Goal: Task Accomplishment & Management: Manage account settings

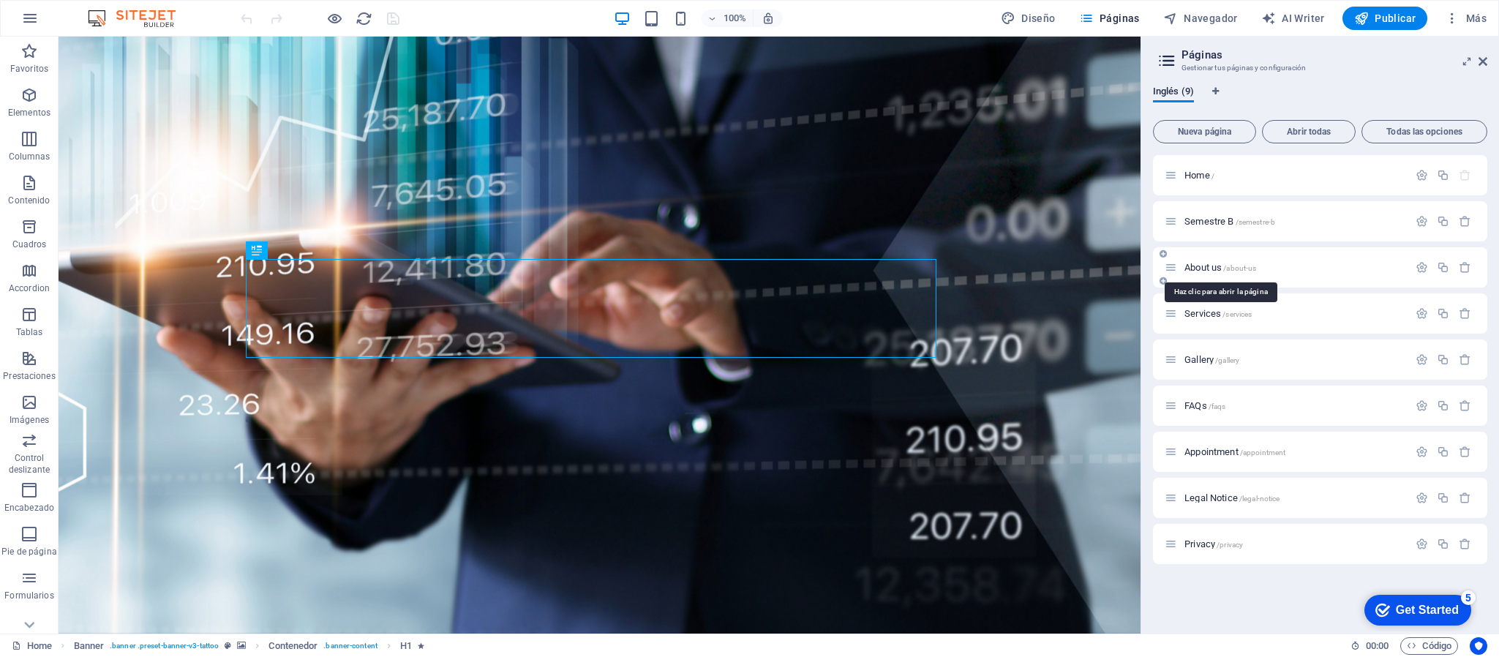
click at [1205, 266] on span "About us /about-us" at bounding box center [1221, 267] width 72 height 11
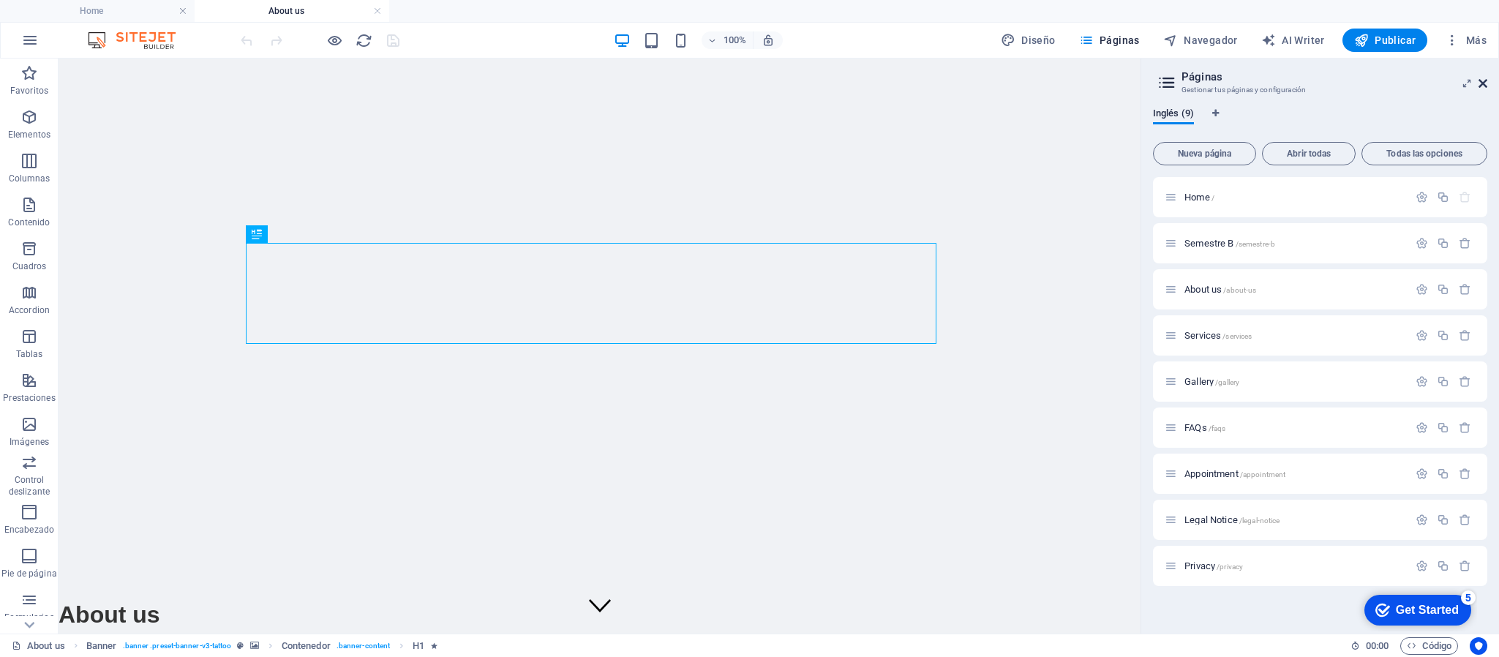
click at [0, 0] on icon at bounding box center [0, 0] width 0 height 0
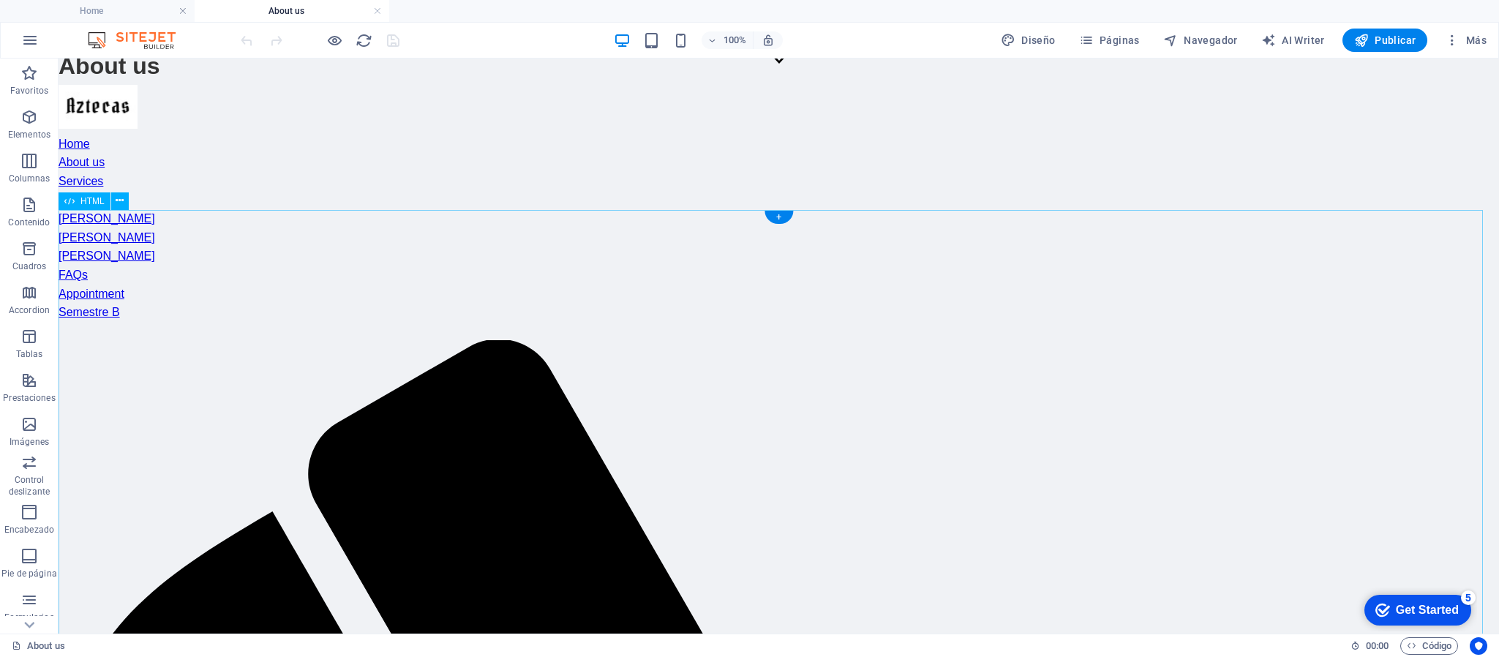
scroll to position [439, 0]
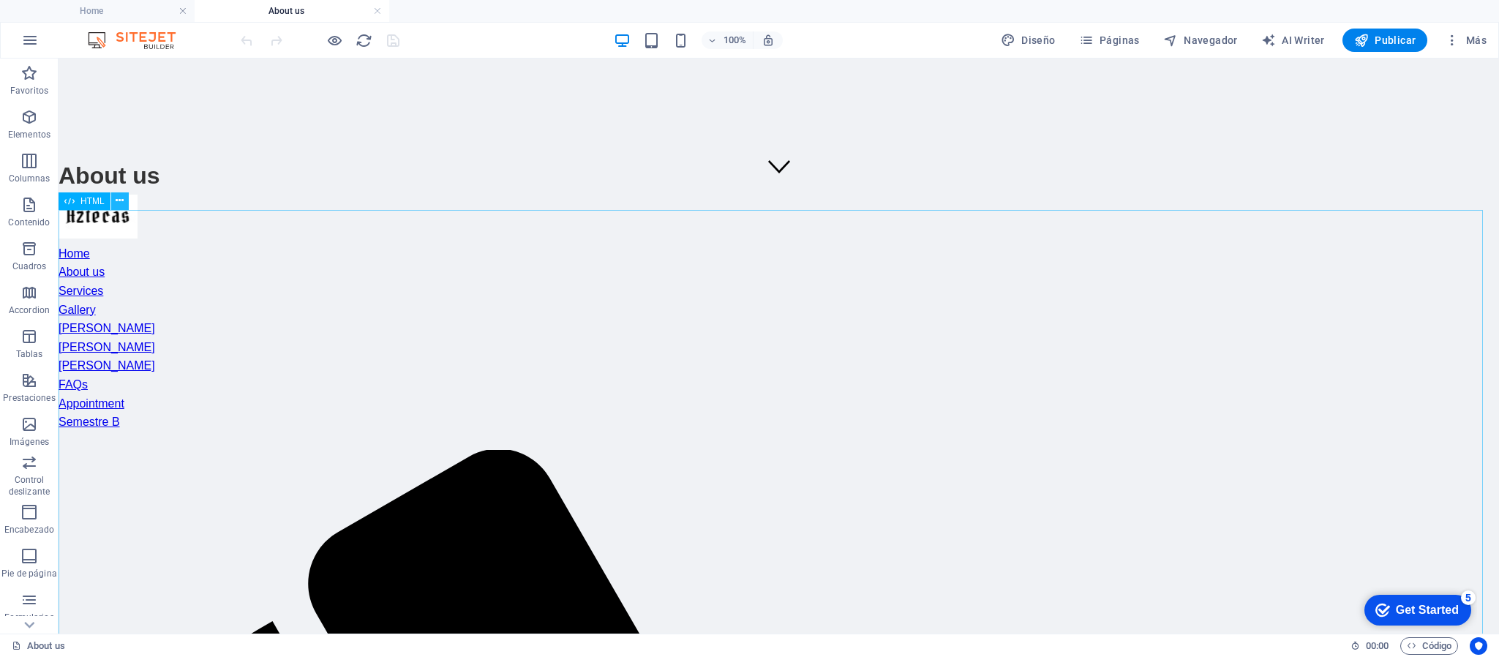
click at [121, 198] on icon at bounding box center [120, 200] width 8 height 15
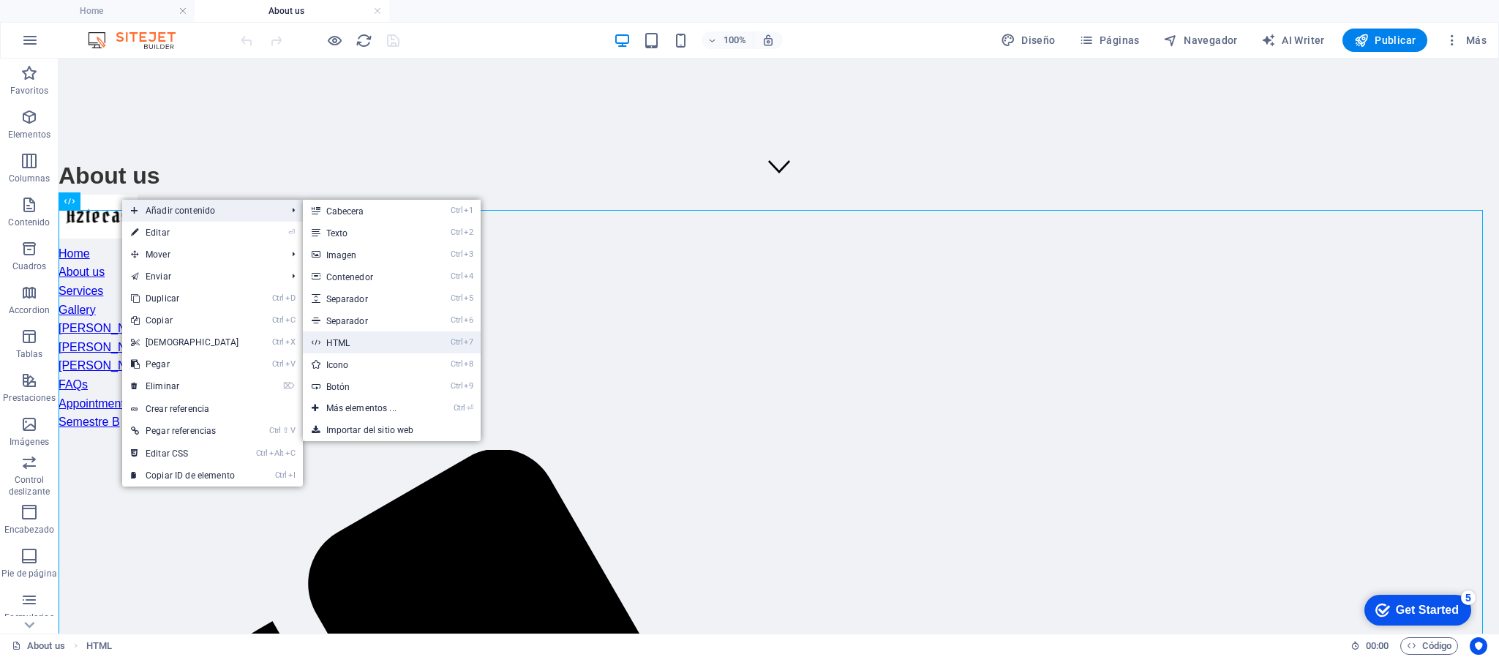
click at [356, 337] on link "Ctrl 7 HTML" at bounding box center [364, 342] width 123 height 22
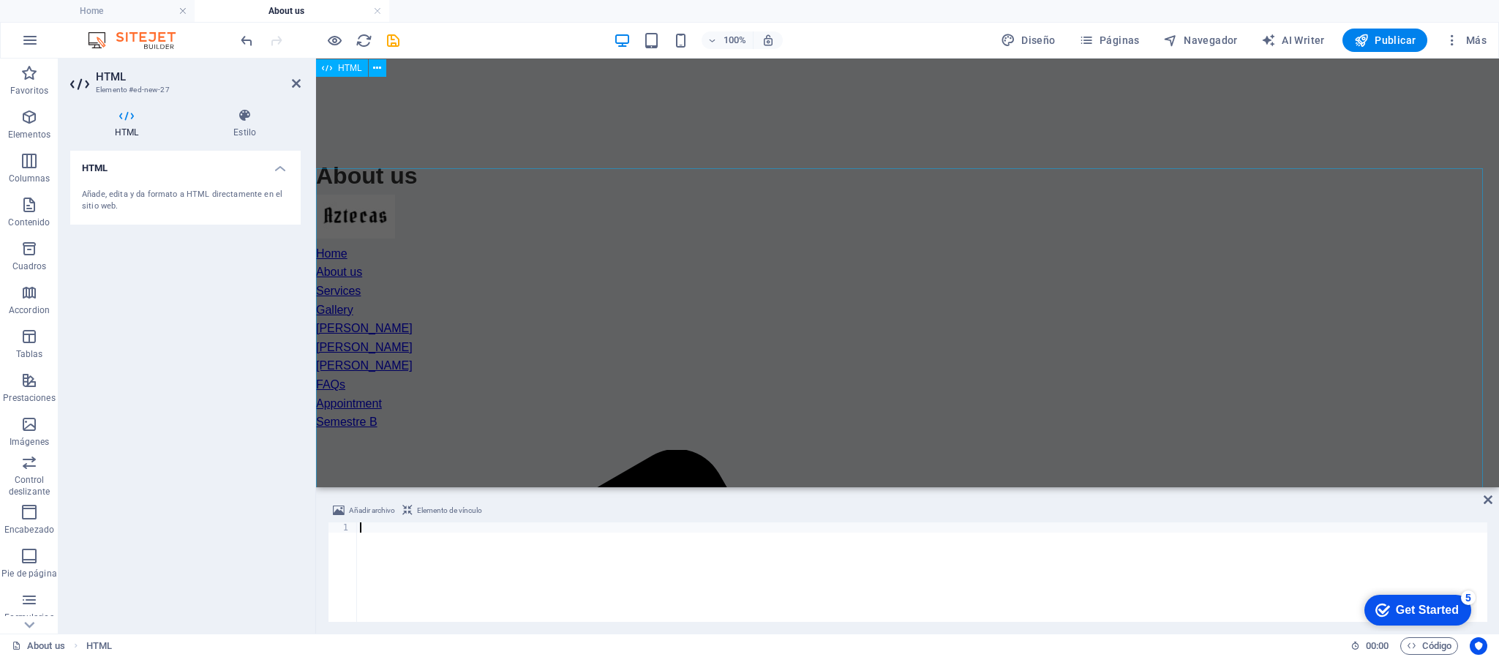
scroll to position [1203, 0]
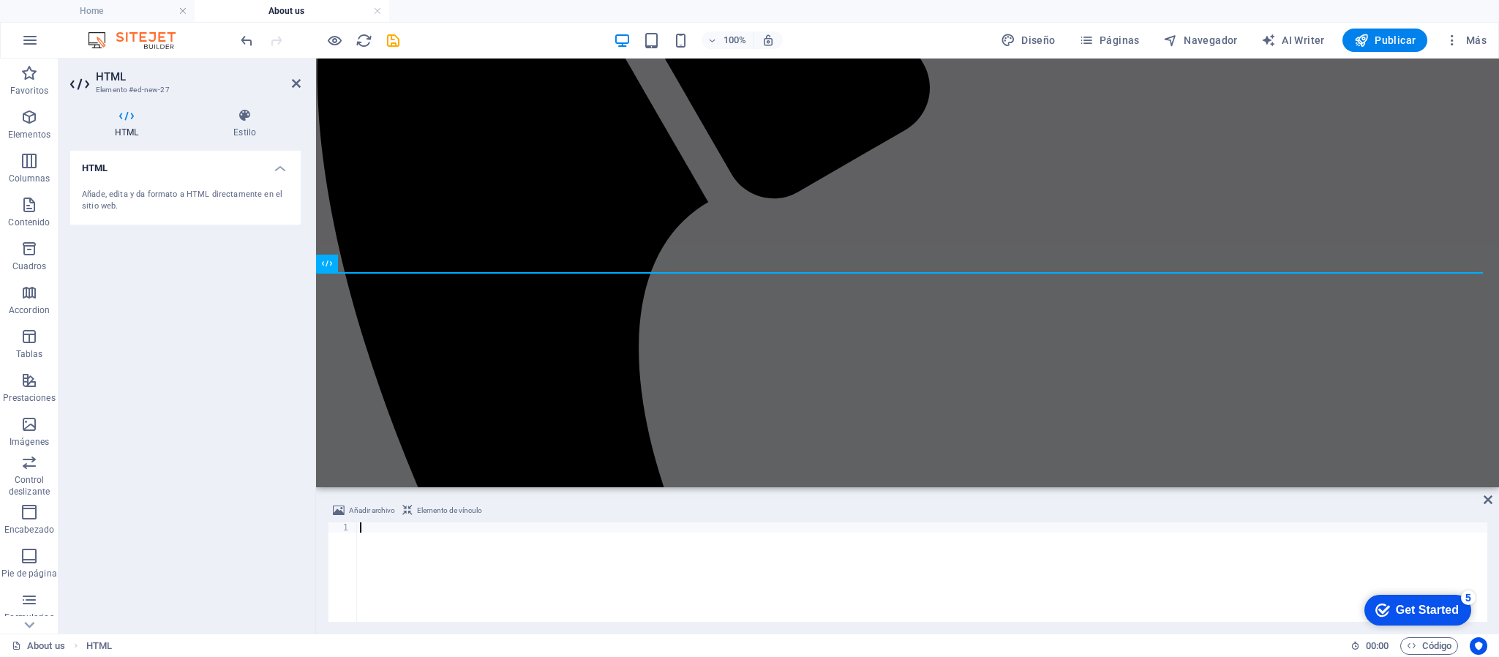
click at [405, 538] on div at bounding box center [922, 582] width 1130 height 120
paste textarea "</html>"
type textarea "</html>"
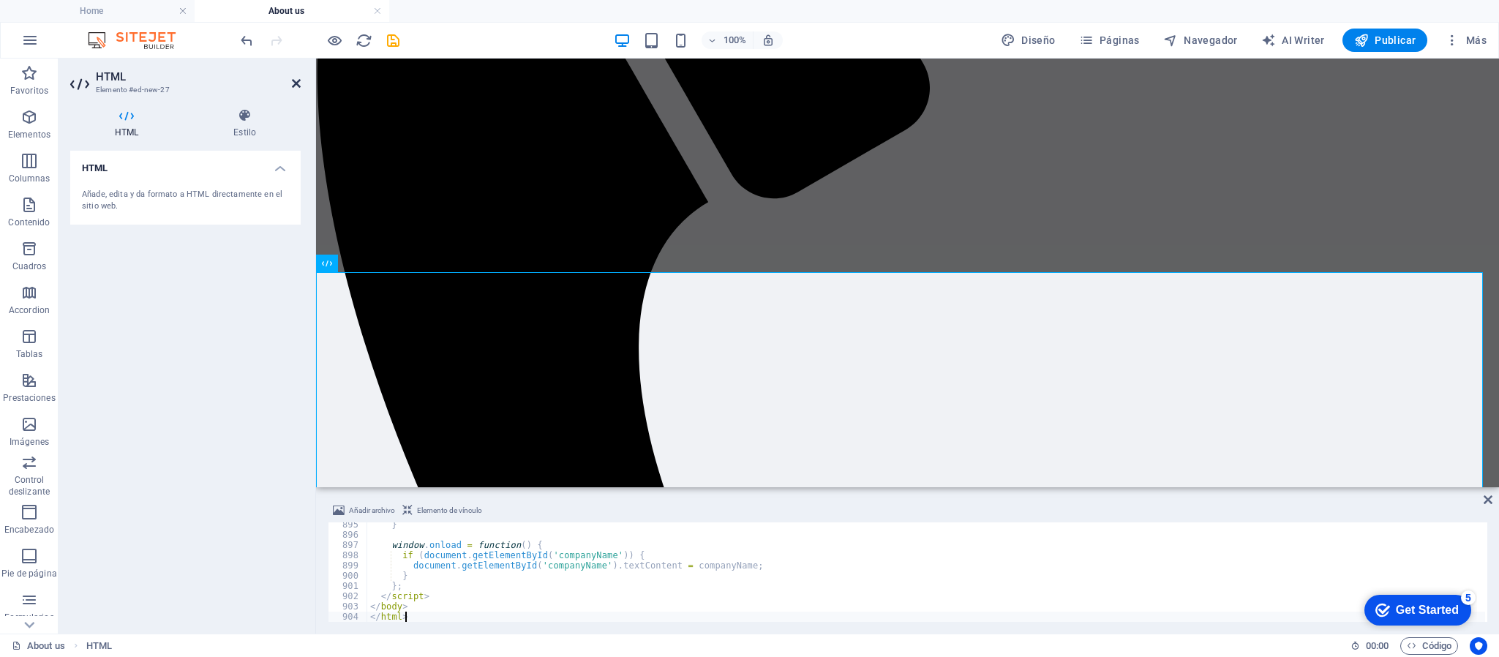
click at [295, 80] on icon at bounding box center [296, 84] width 9 height 12
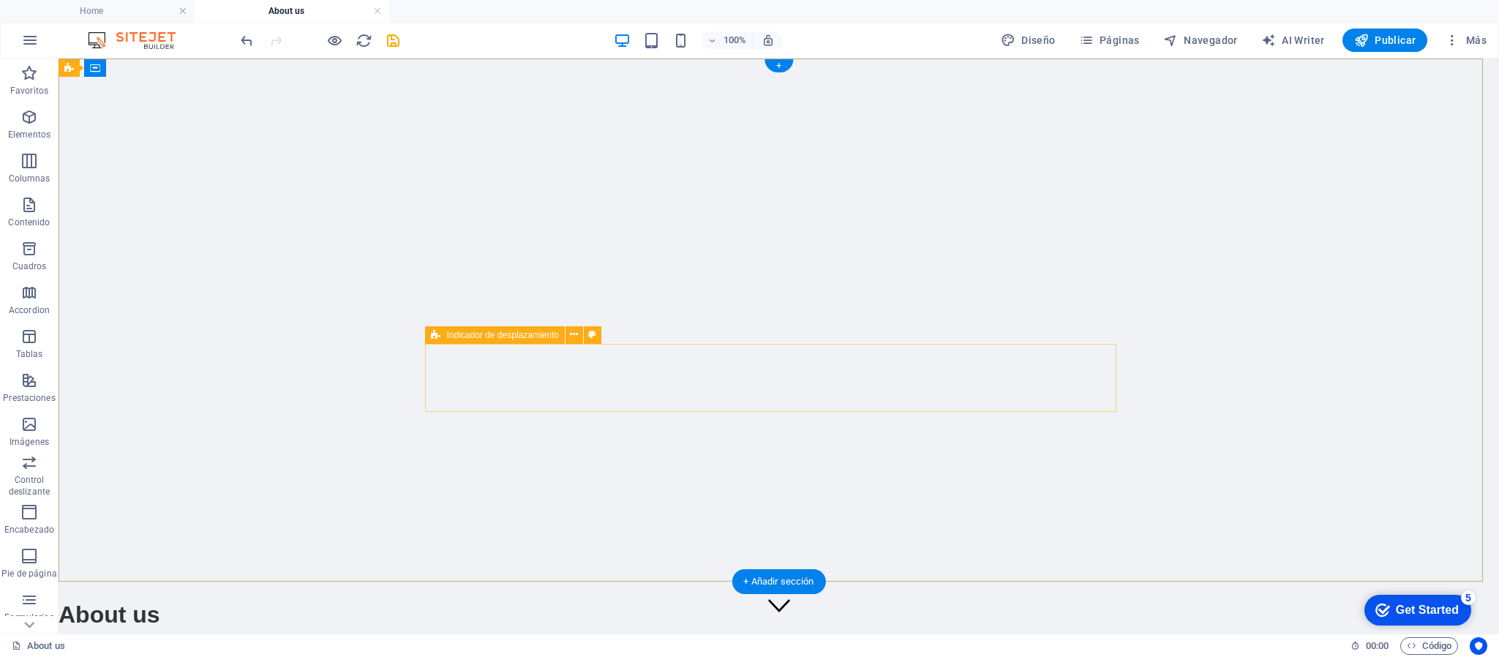
scroll to position [329, 0]
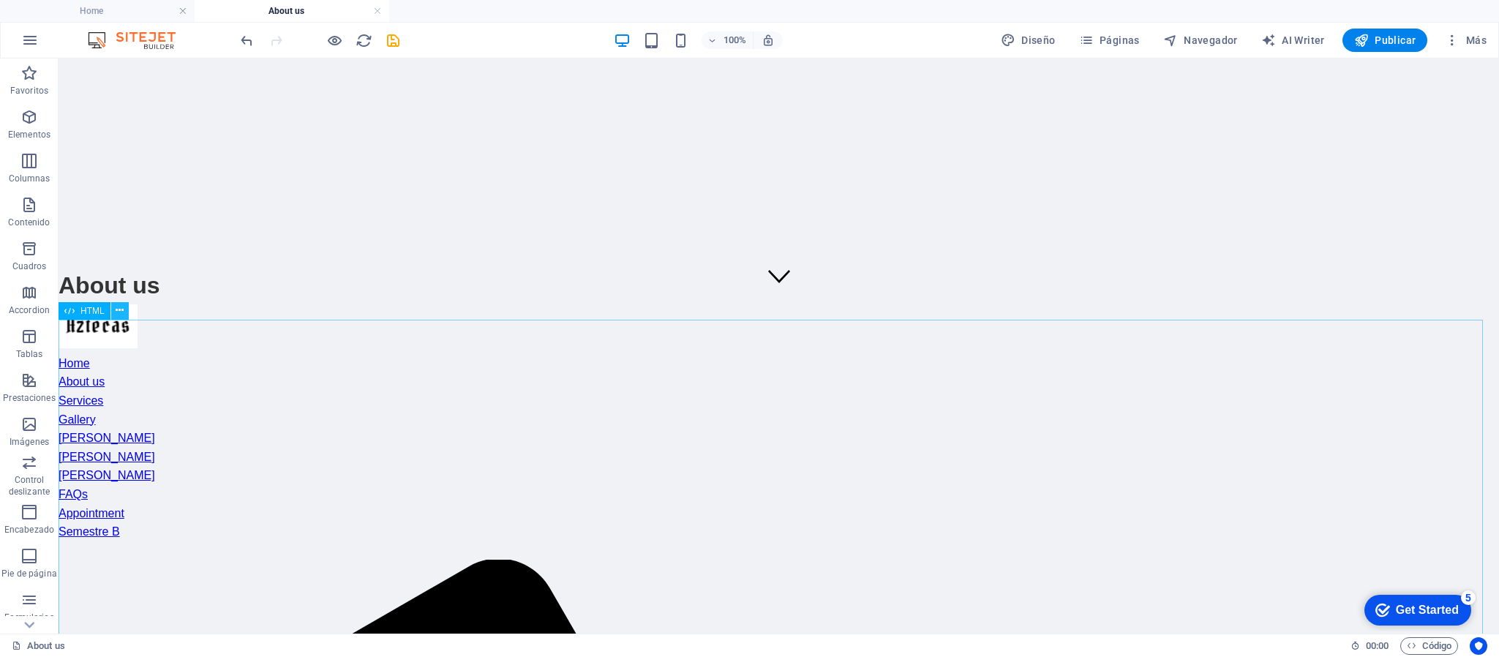
click at [123, 316] on icon at bounding box center [120, 310] width 8 height 15
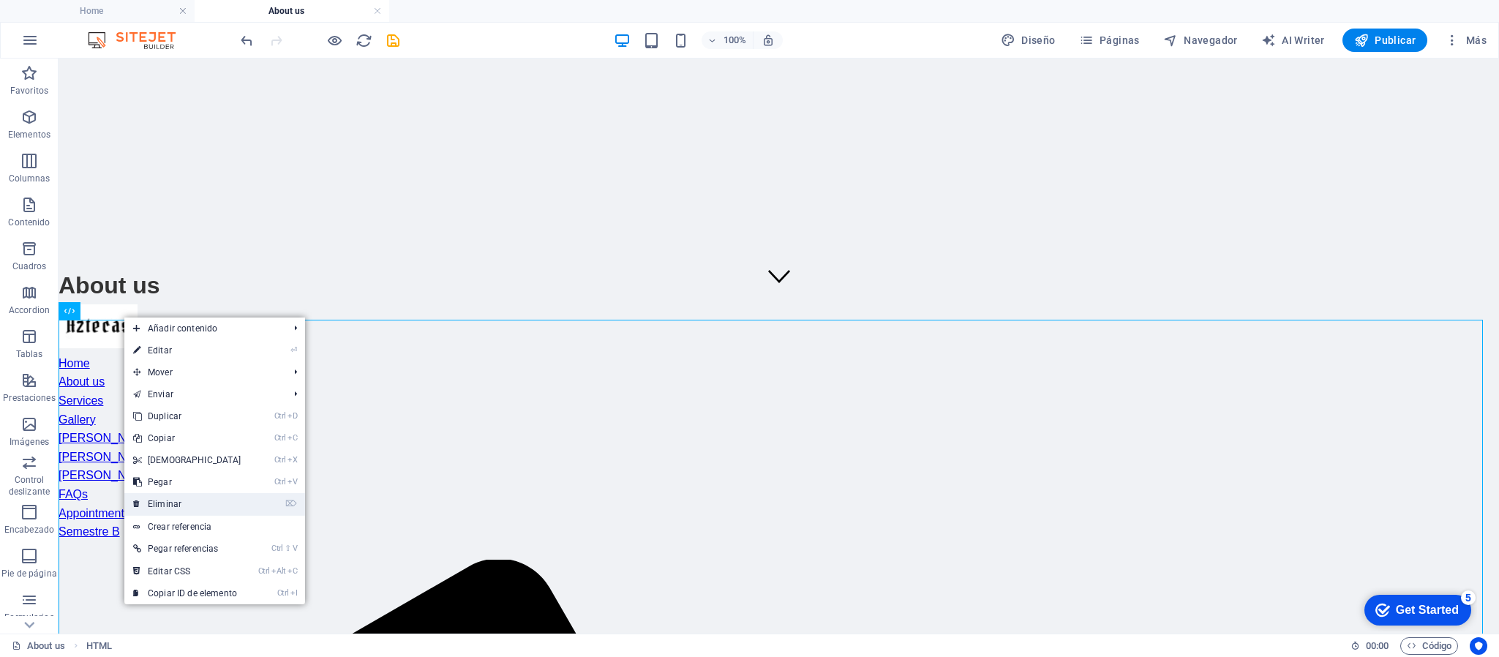
click at [180, 506] on link "⌦ Eliminar" at bounding box center [187, 504] width 126 height 22
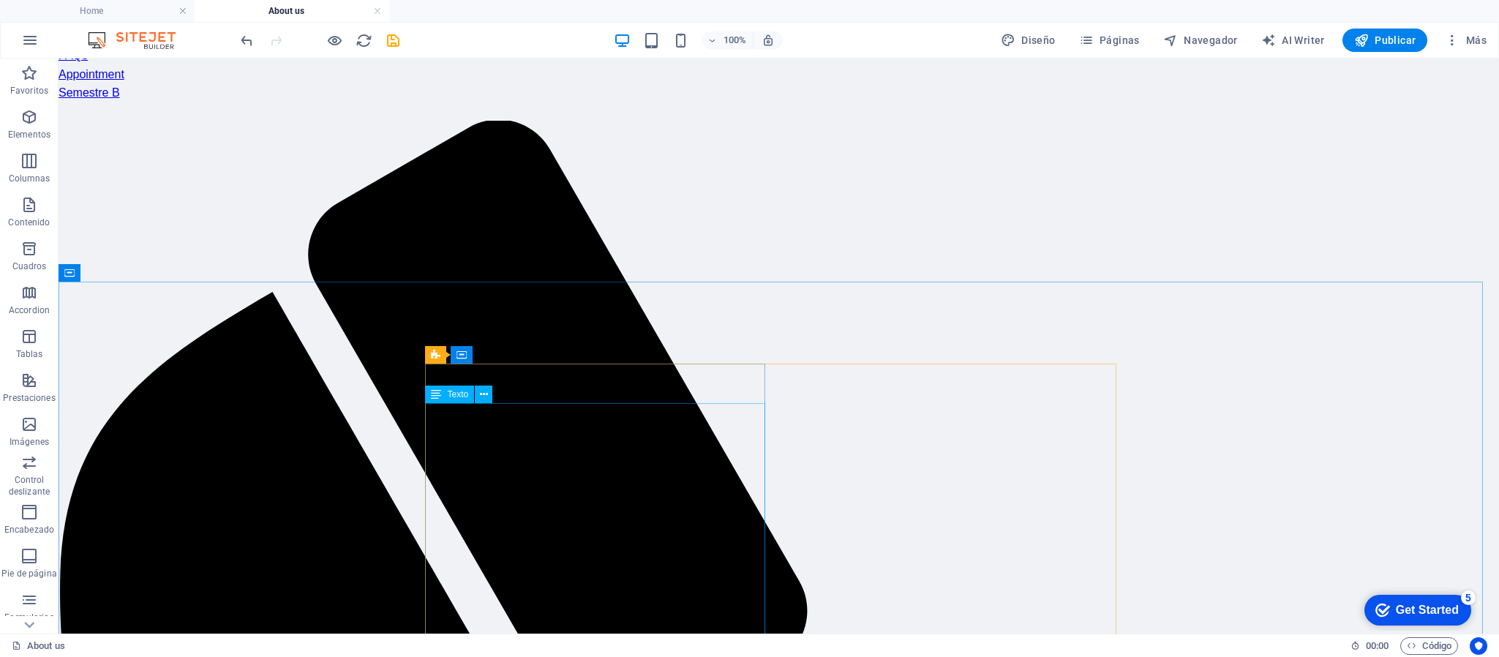
scroll to position [1098, 0]
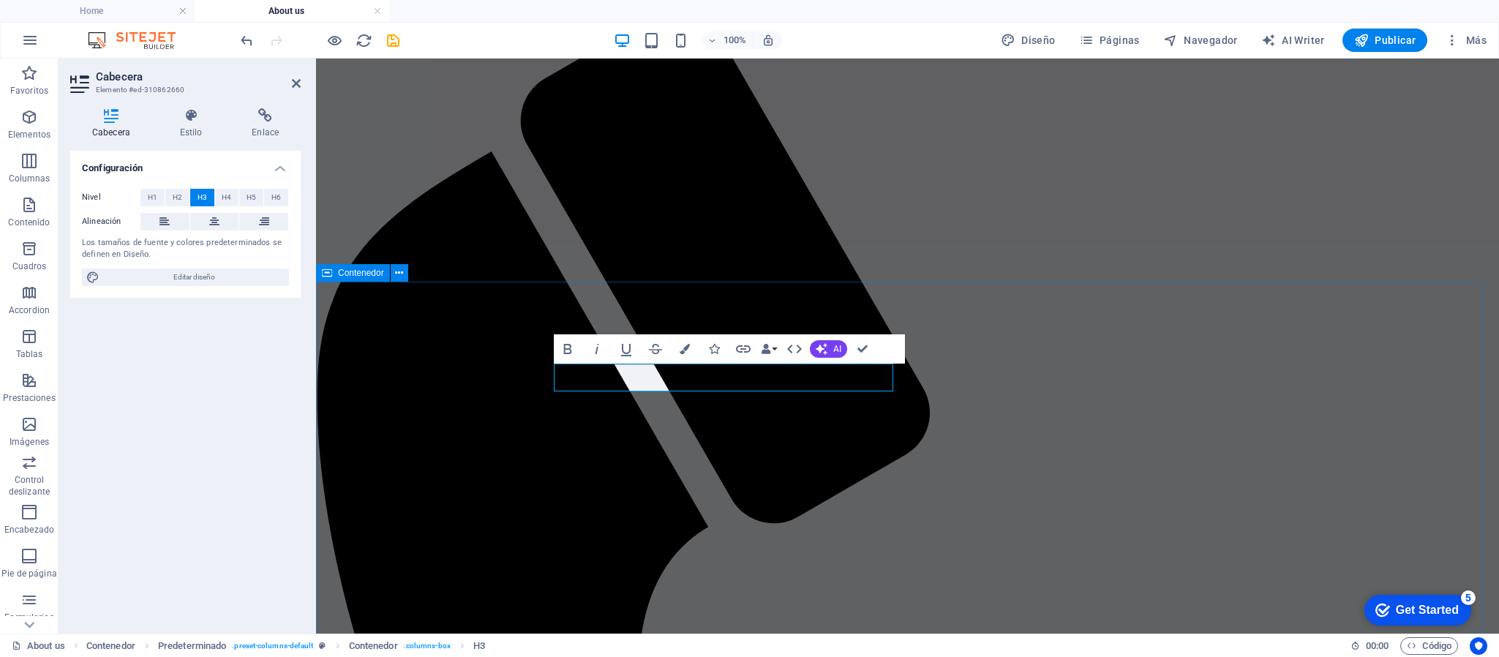
scroll to position [988, 0]
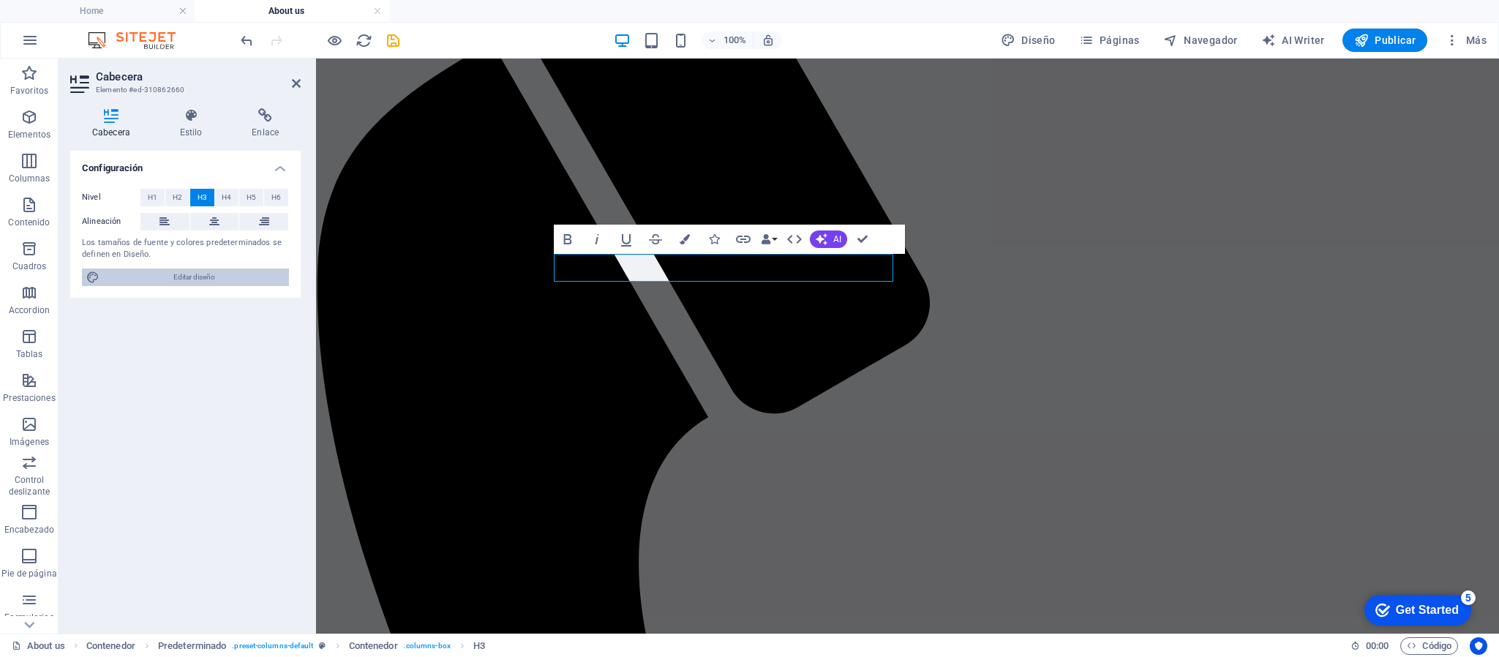
drag, startPoint x: 178, startPoint y: 275, endPoint x: 272, endPoint y: 290, distance: 95.6
click at [178, 275] on span "Editar diseño" at bounding box center [194, 278] width 181 height 18
select select "px"
select select "300"
select select "px"
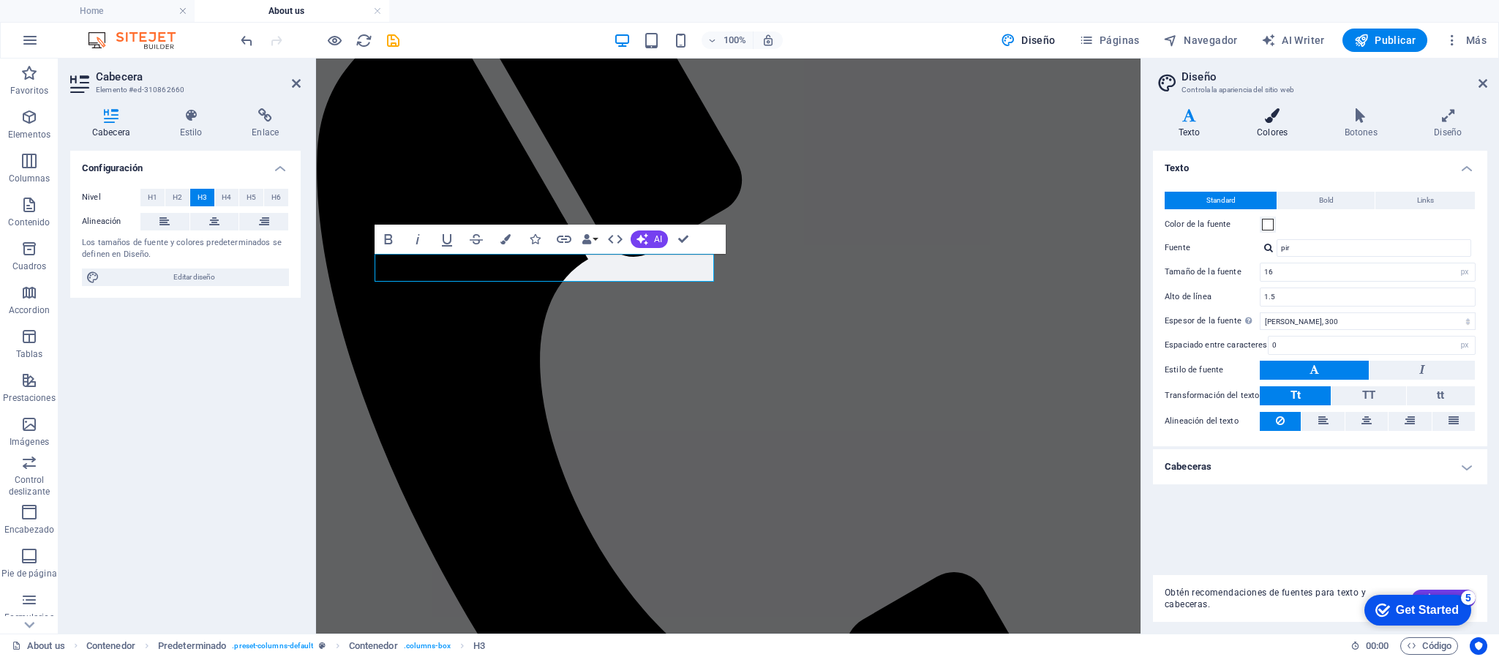
click at [1269, 119] on icon at bounding box center [1272, 115] width 82 height 15
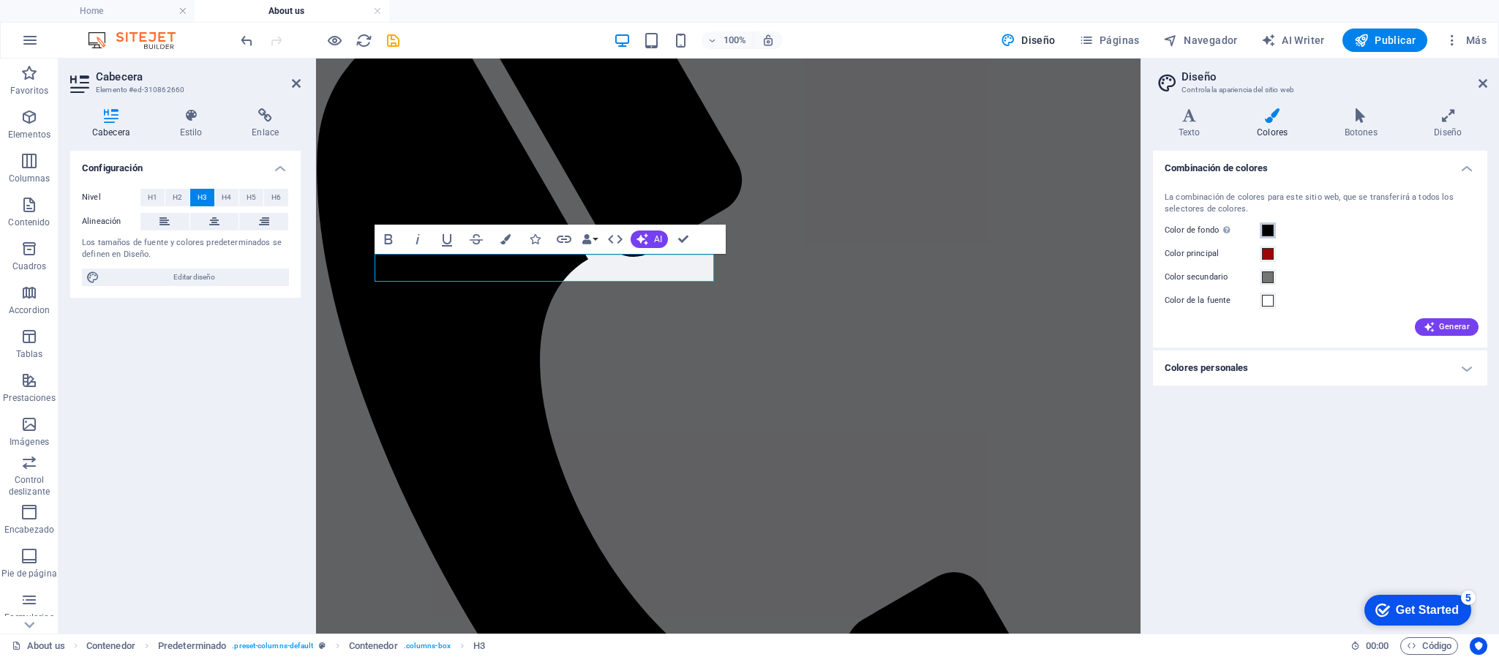
click at [1265, 231] on span at bounding box center [1268, 231] width 12 height 12
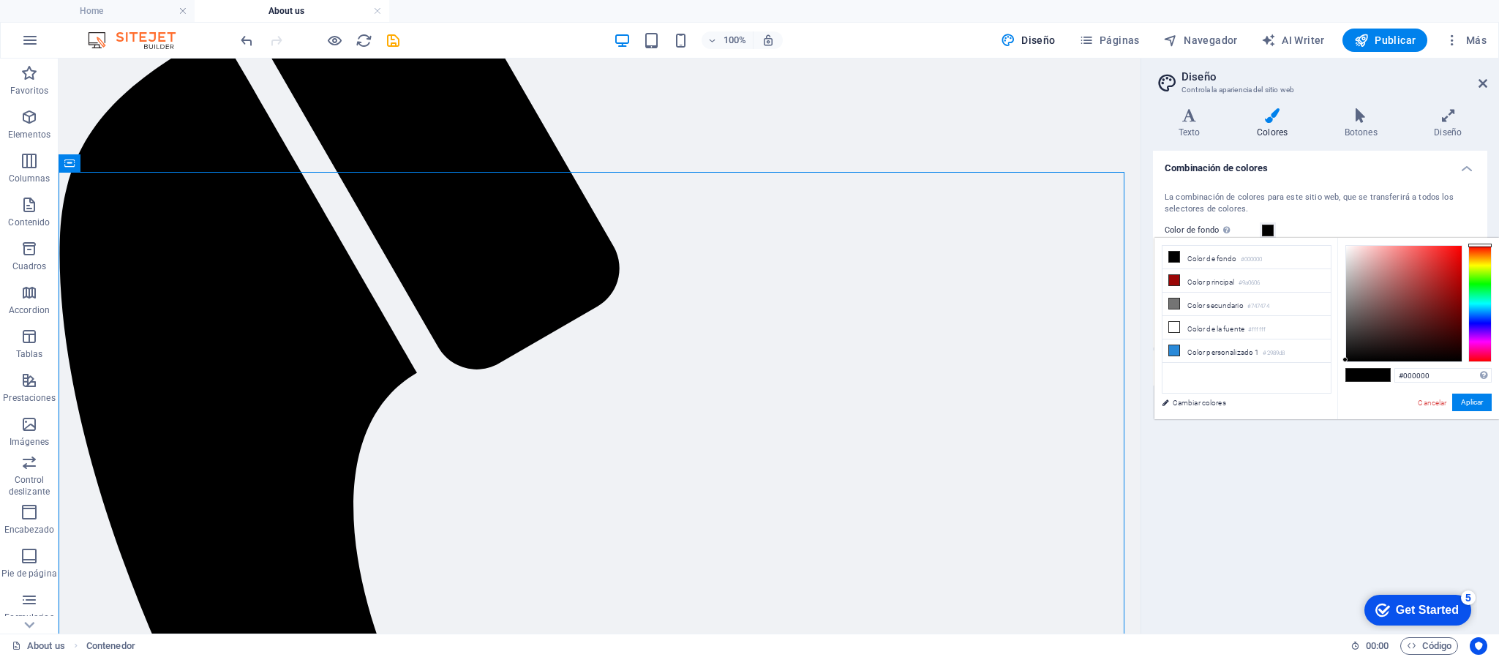
click at [1269, 228] on span at bounding box center [1268, 231] width 12 height 12
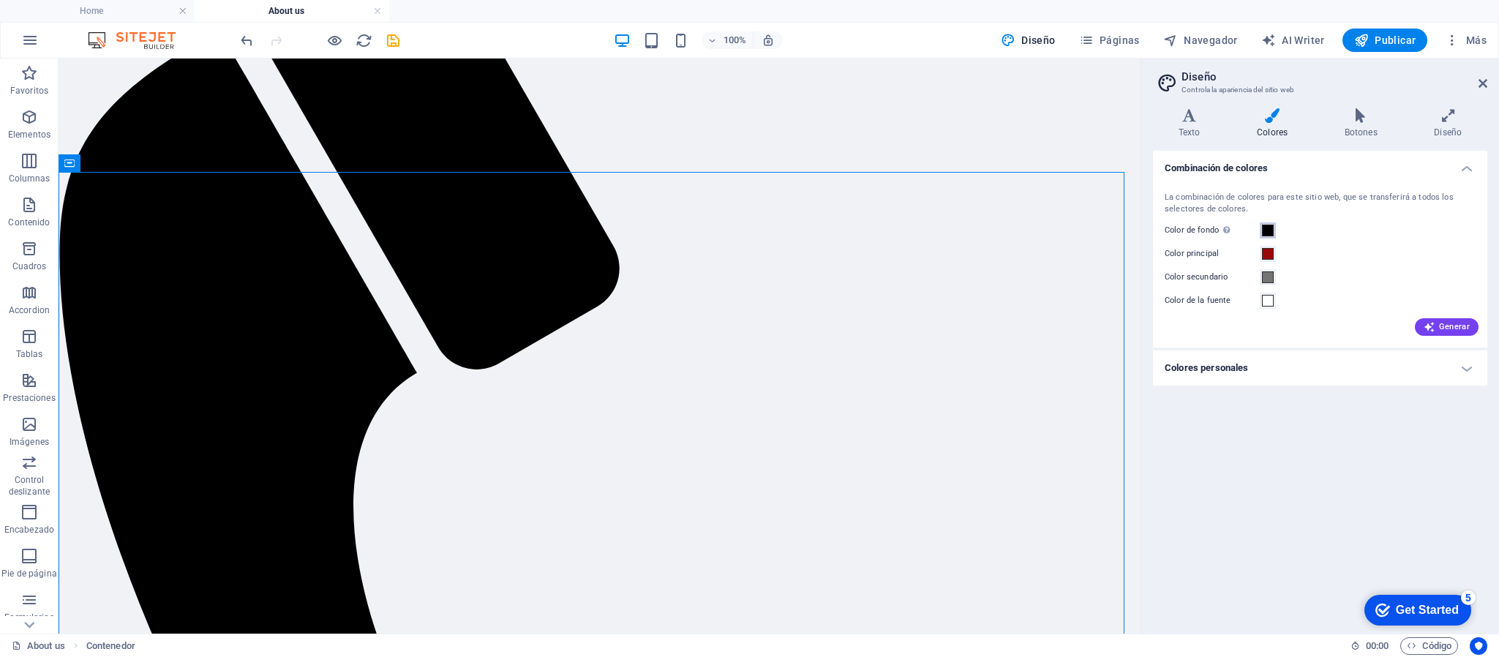
click at [1269, 228] on span at bounding box center [1268, 231] width 12 height 12
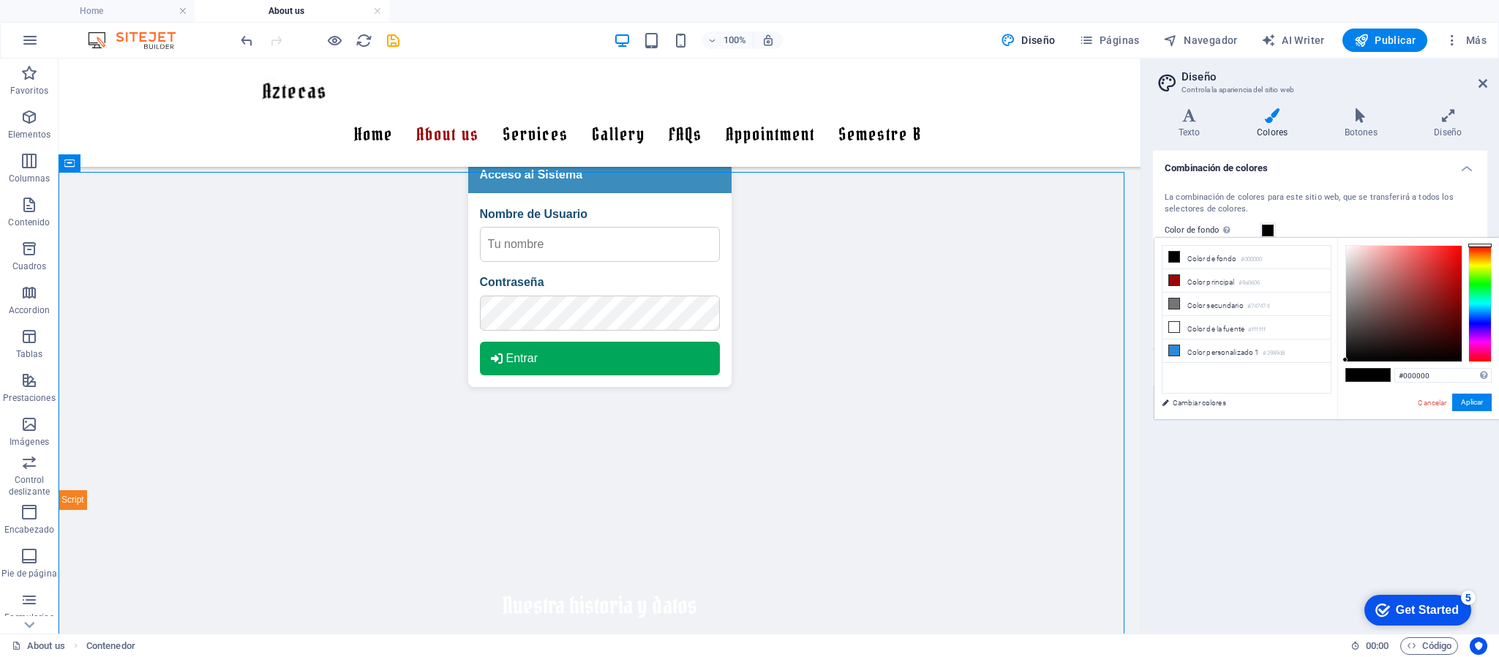
click at [1366, 374] on span at bounding box center [1357, 375] width 22 height 12
click at [1469, 400] on button "Aplicar" at bounding box center [1472, 403] width 40 height 18
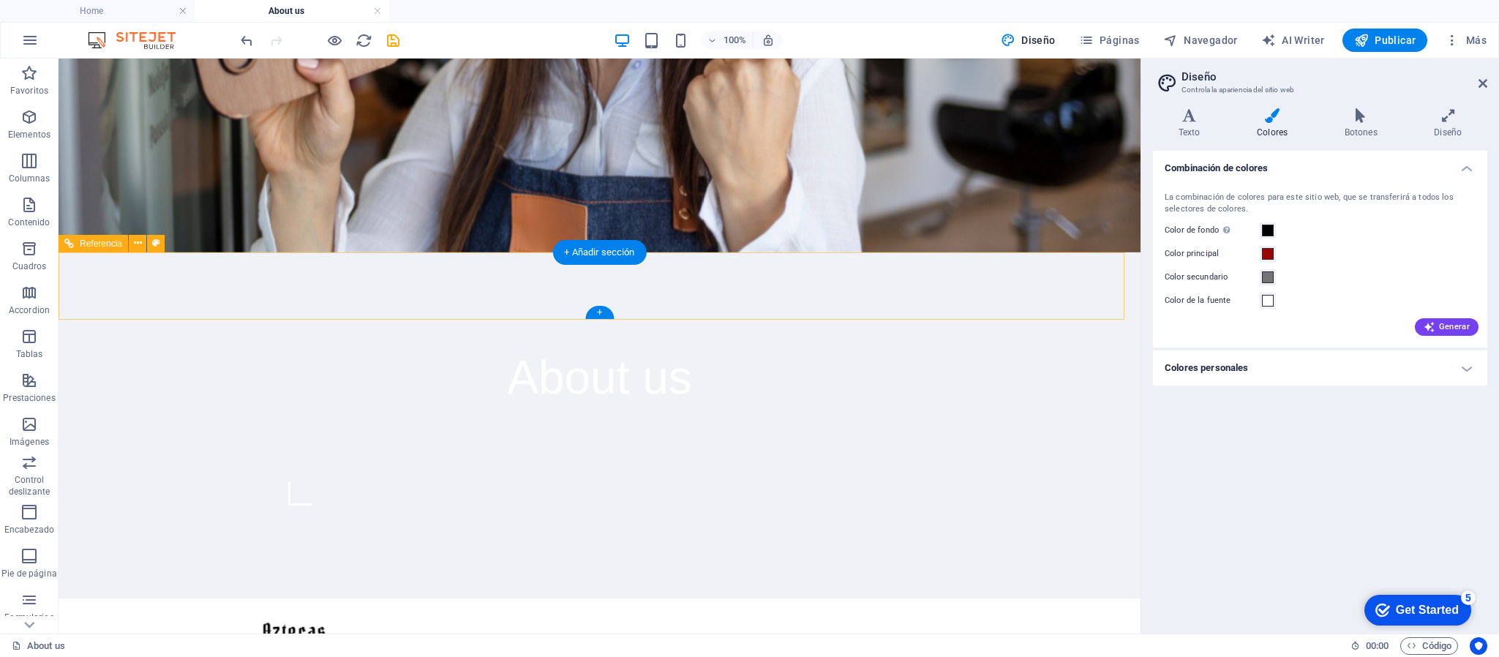
scroll to position [439, 0]
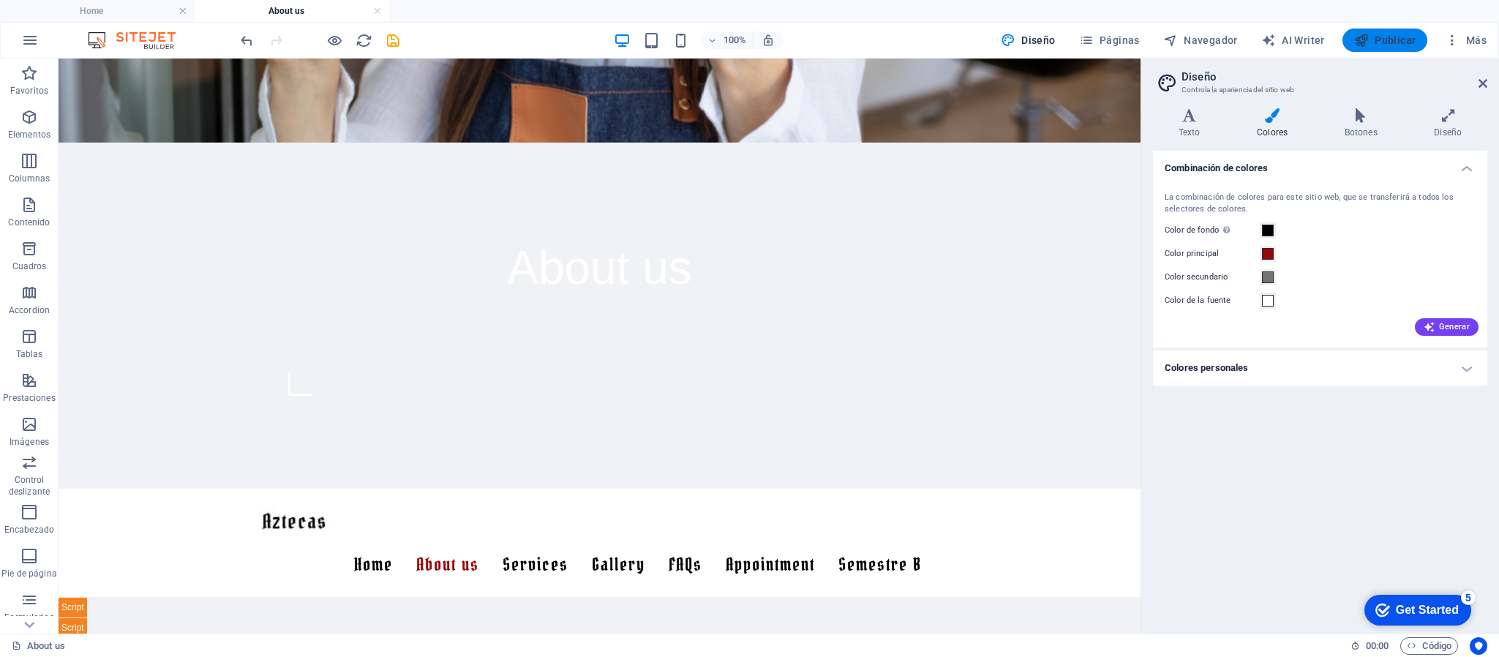
click at [0, 0] on span "Publicar" at bounding box center [0, 0] width 0 height 0
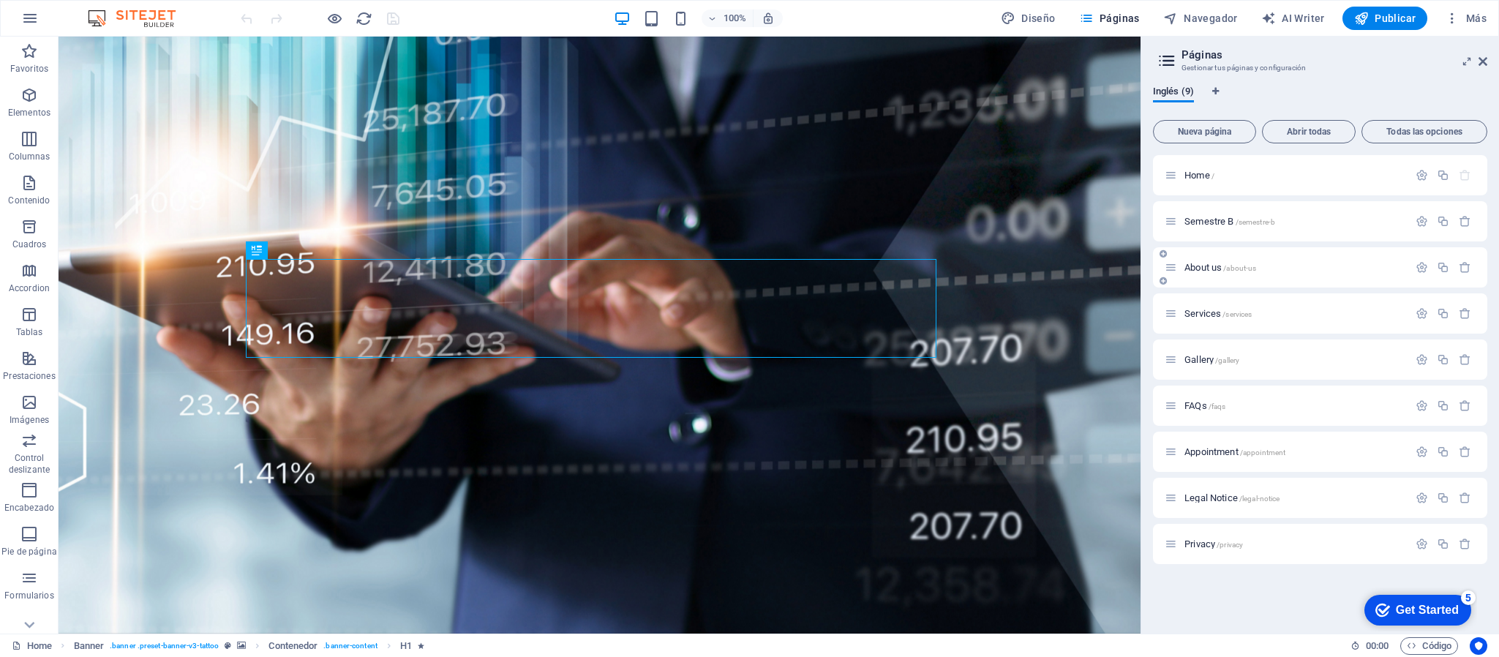
click at [1203, 268] on span "About us /about-us" at bounding box center [1221, 267] width 72 height 11
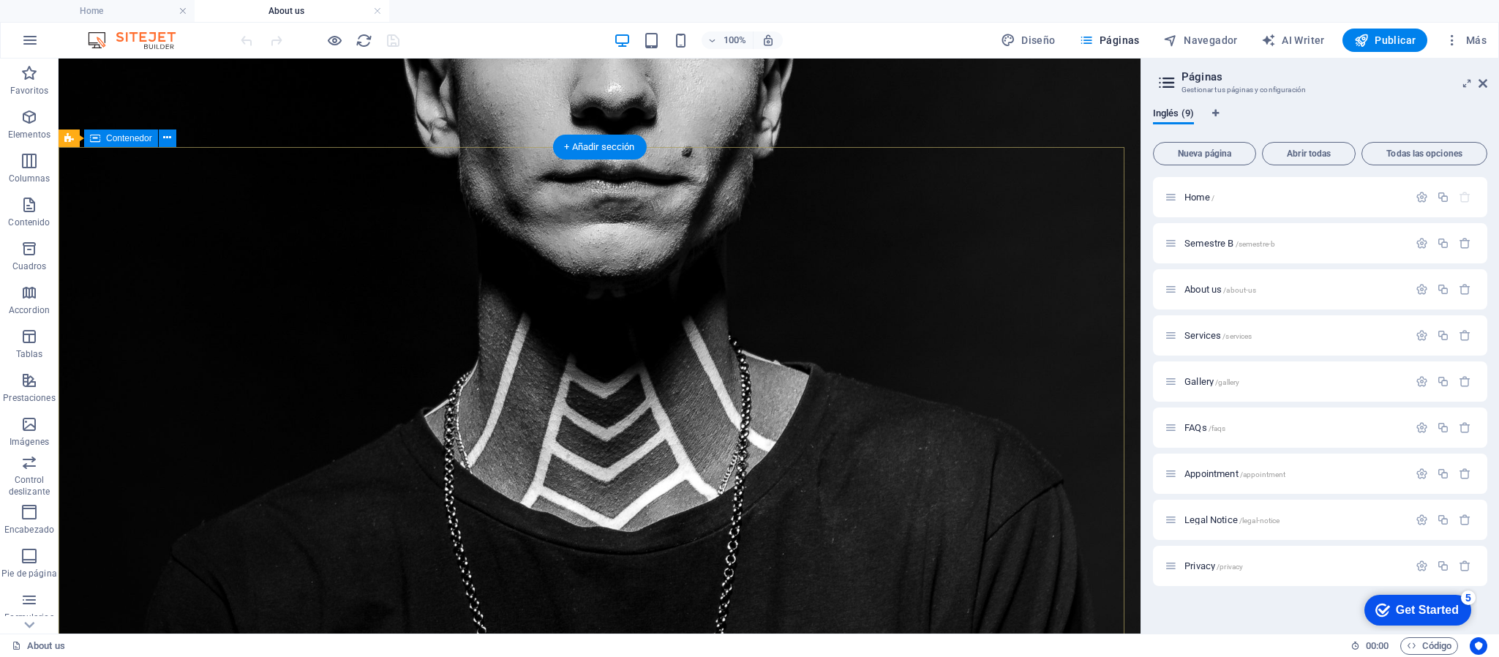
scroll to position [659, 0]
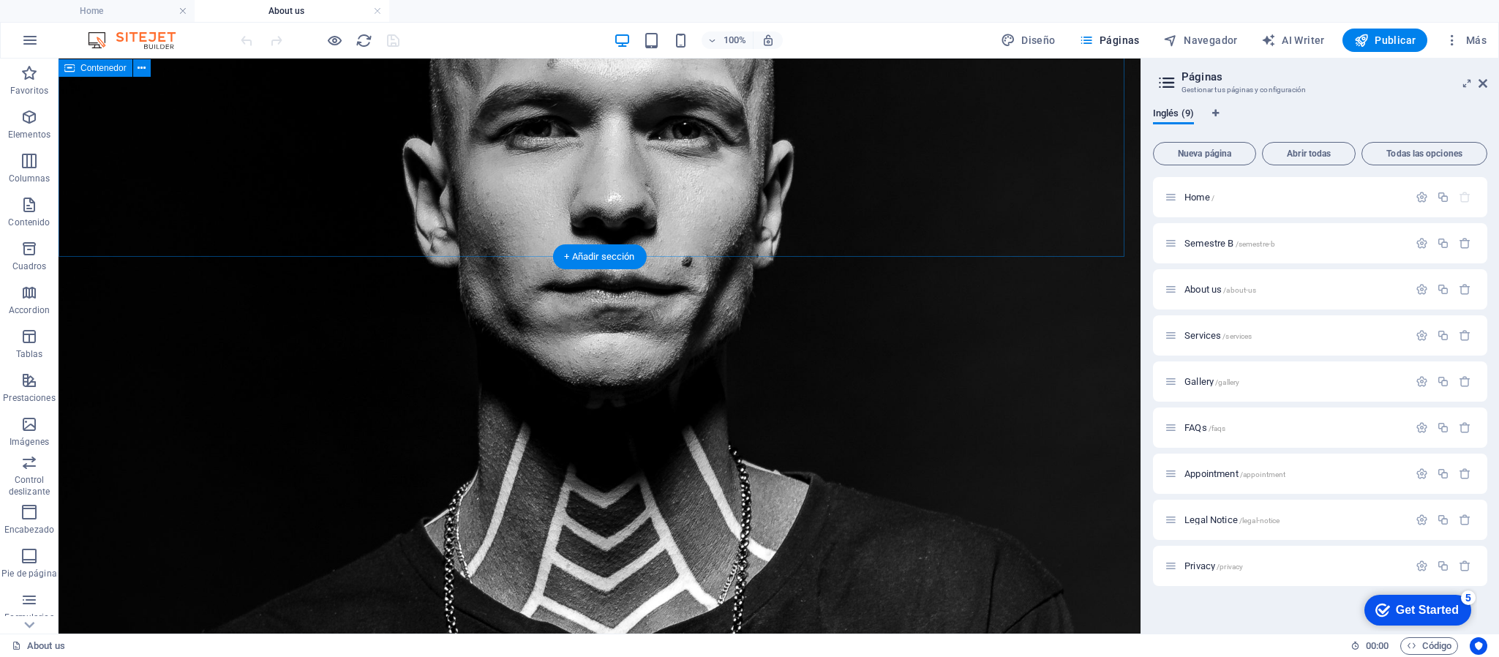
click at [315, 176] on div "Nuestra historia y datos Fundada en 1989, nuestra institución ha sido un [PERSO…" at bounding box center [600, 410] width 1082 height 2021
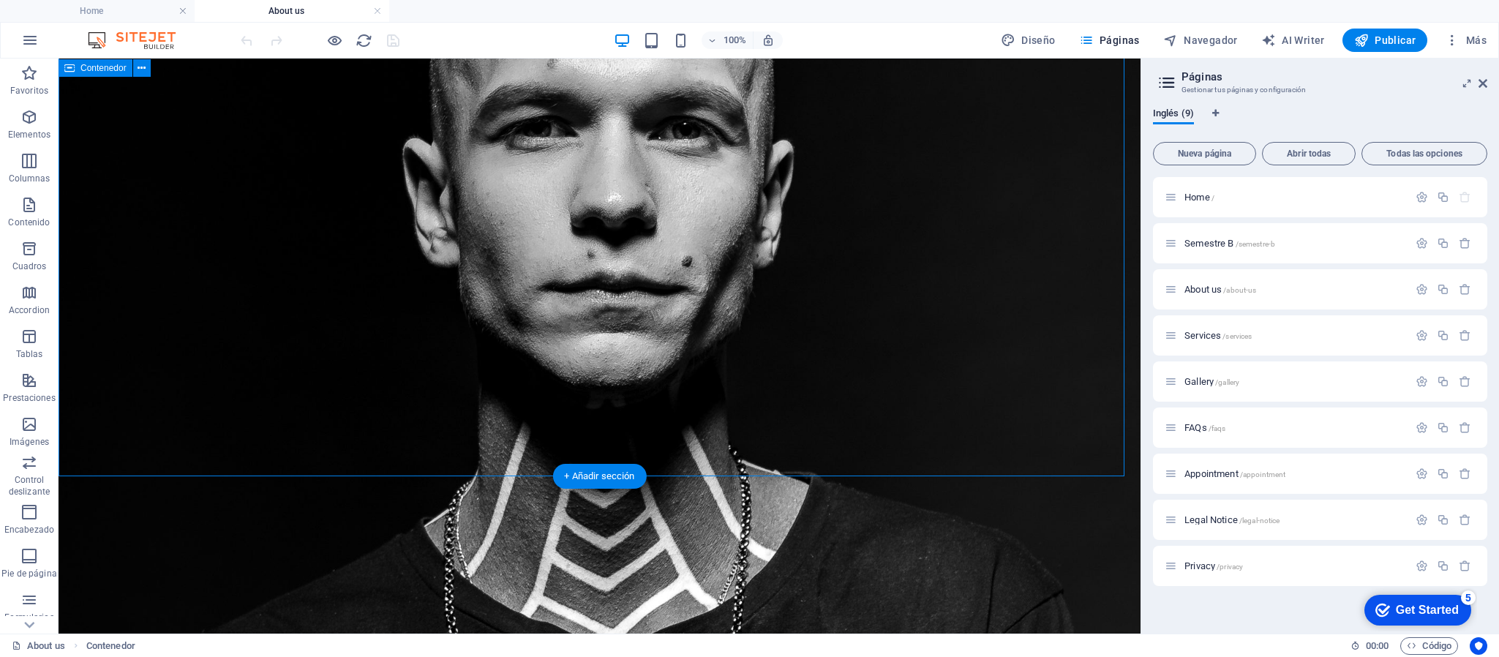
scroll to position [0, 0]
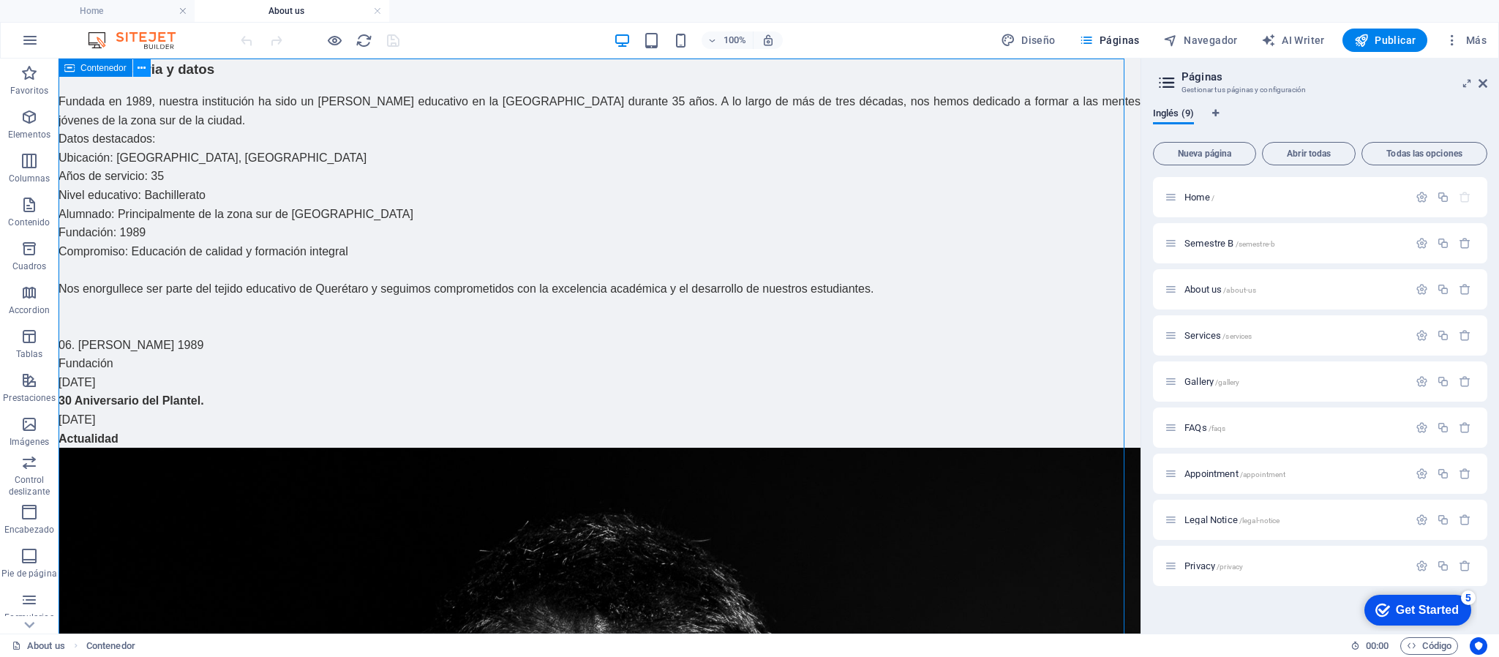
click at [145, 68] on icon at bounding box center [142, 68] width 8 height 15
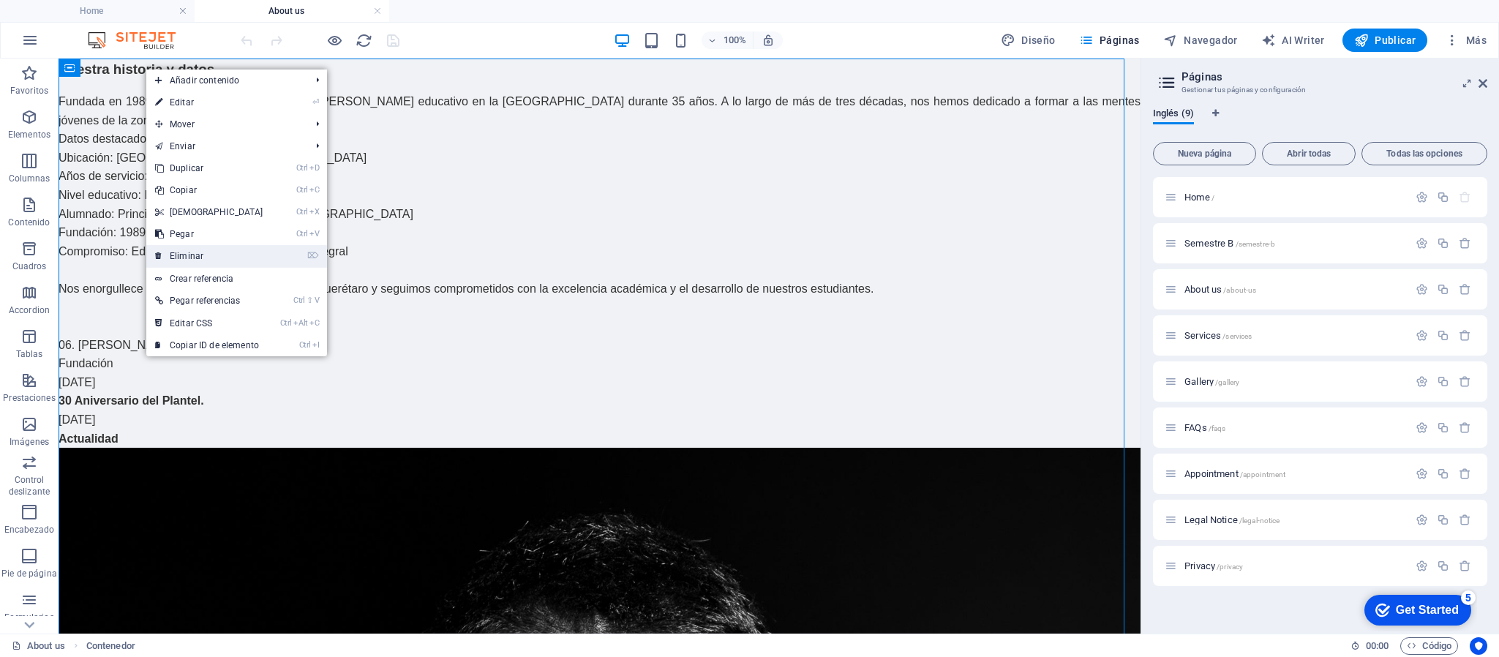
click at [206, 255] on link "⌦ Eliminar" at bounding box center [209, 256] width 126 height 22
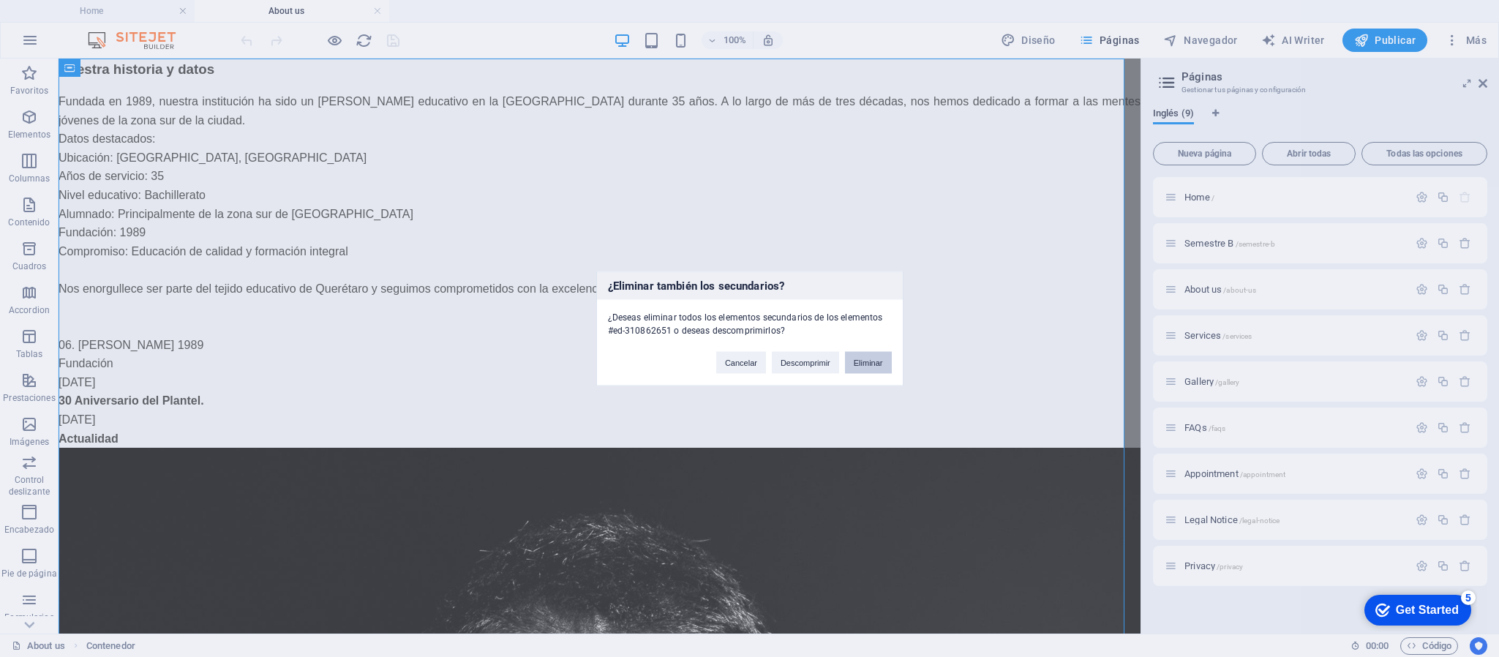
click at [858, 358] on button "Eliminar" at bounding box center [868, 363] width 47 height 22
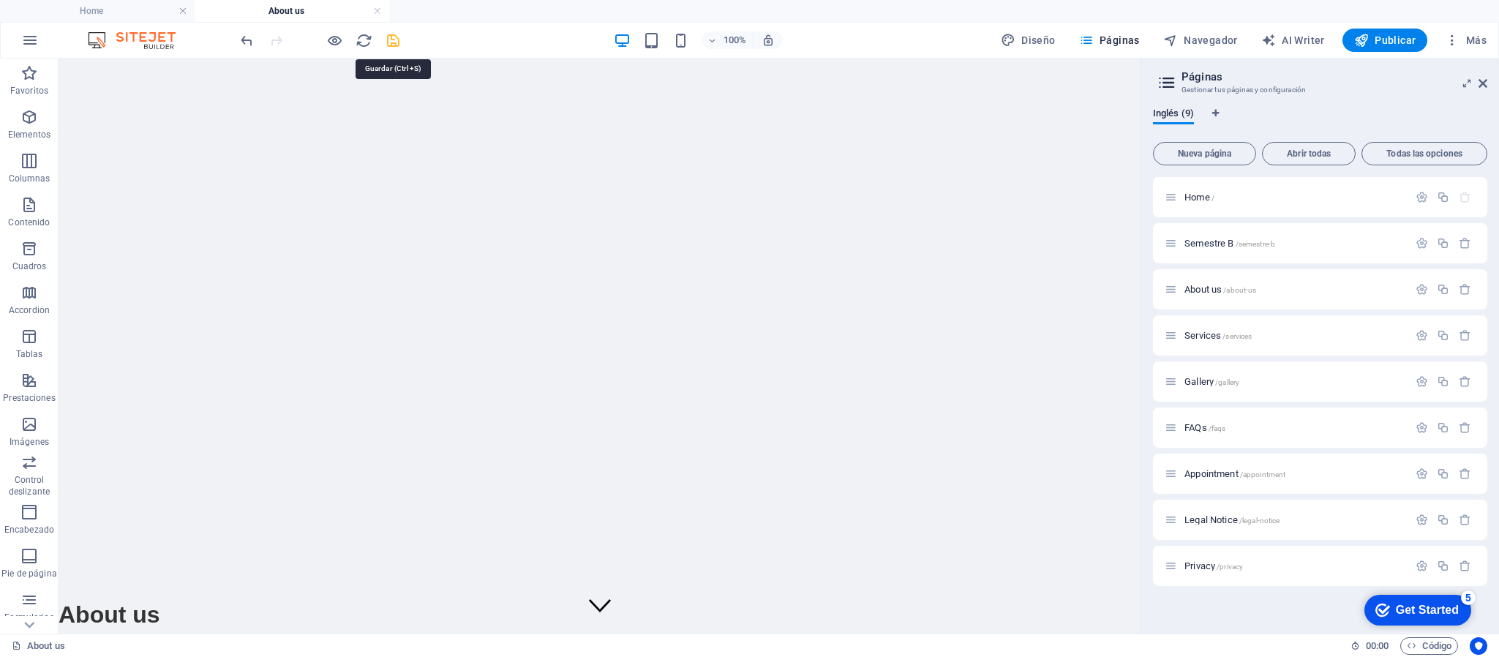
click at [393, 40] on icon "save" at bounding box center [393, 40] width 17 height 17
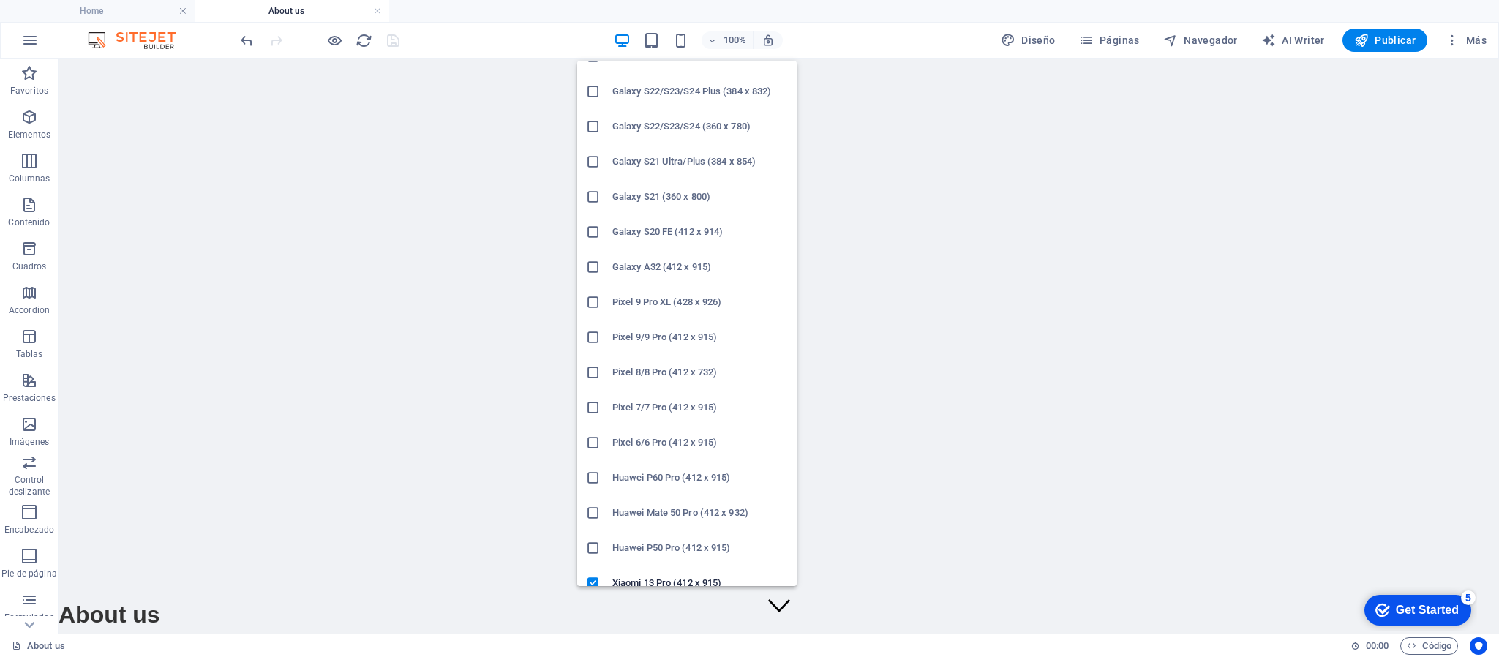
scroll to position [633, 0]
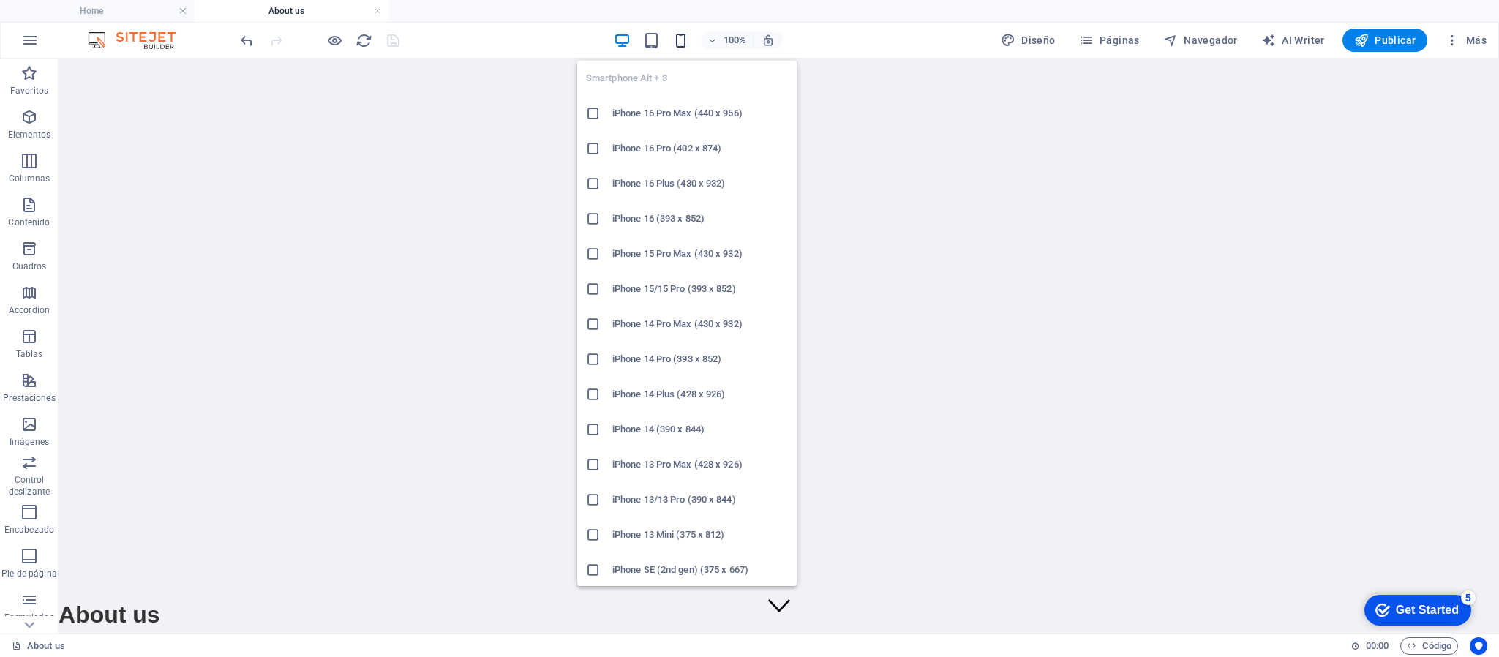
click at [681, 40] on icon "button" at bounding box center [680, 40] width 17 height 17
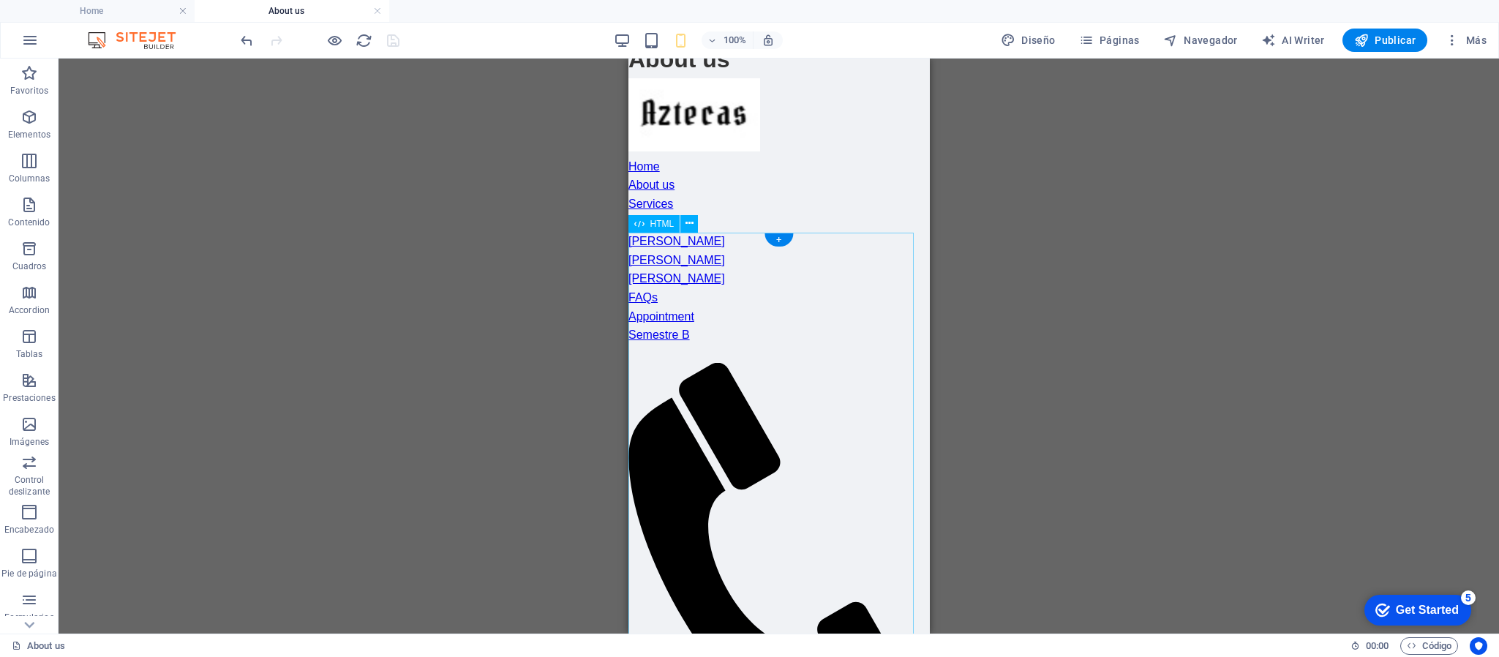
scroll to position [0, 0]
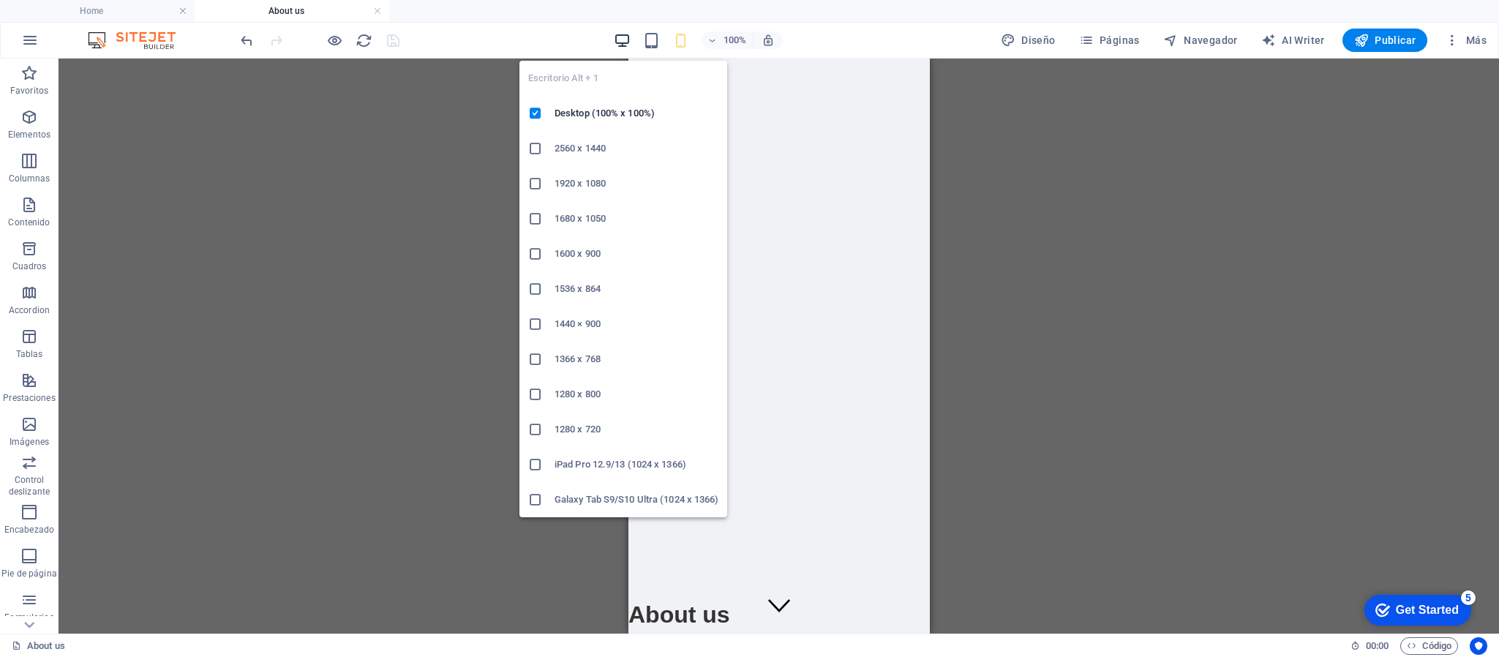
click at [626, 38] on icon "button" at bounding box center [622, 40] width 17 height 17
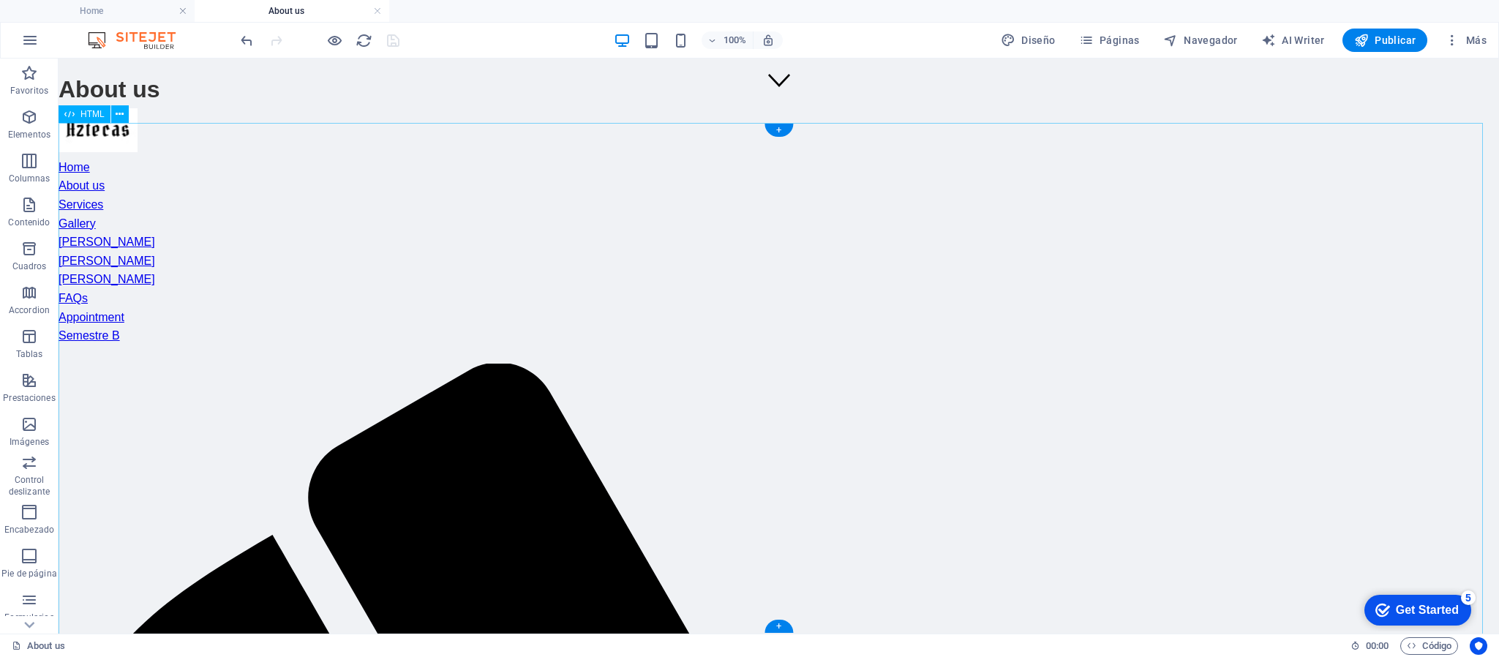
scroll to position [306, 0]
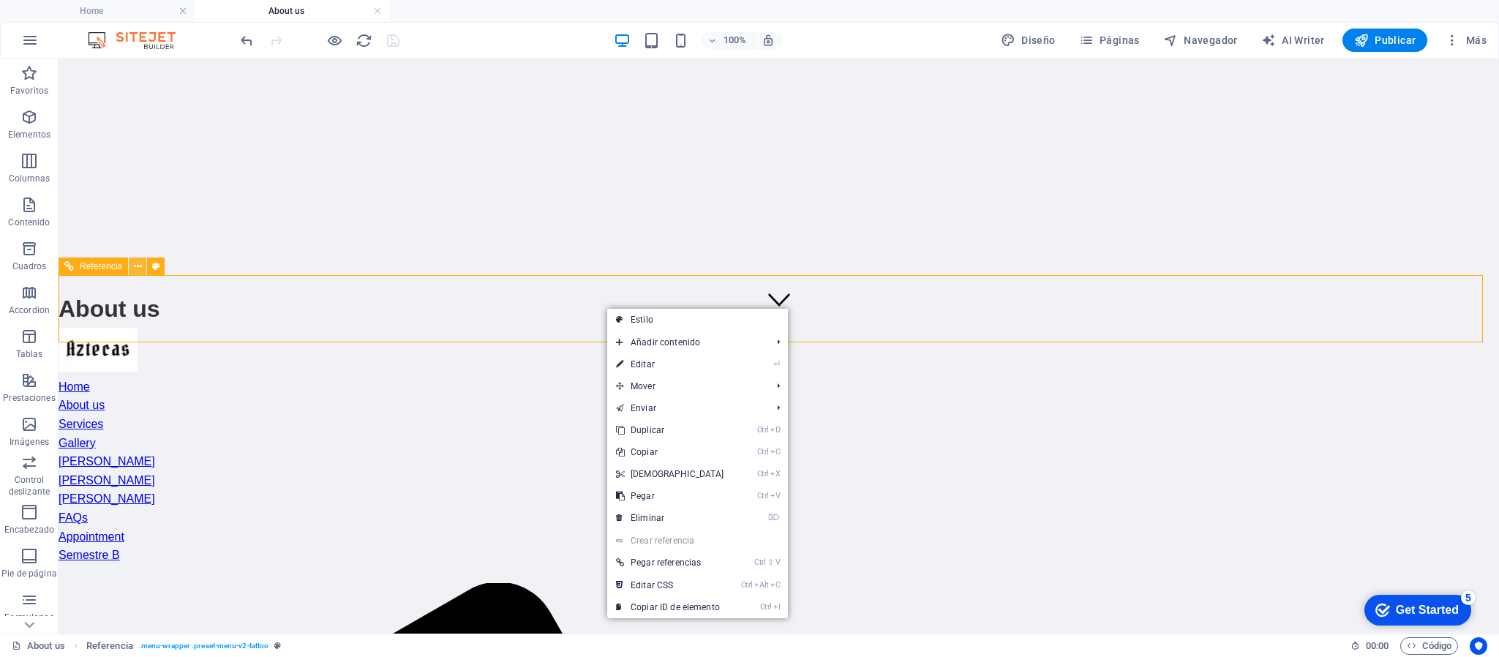
click at [136, 262] on icon at bounding box center [138, 266] width 8 height 15
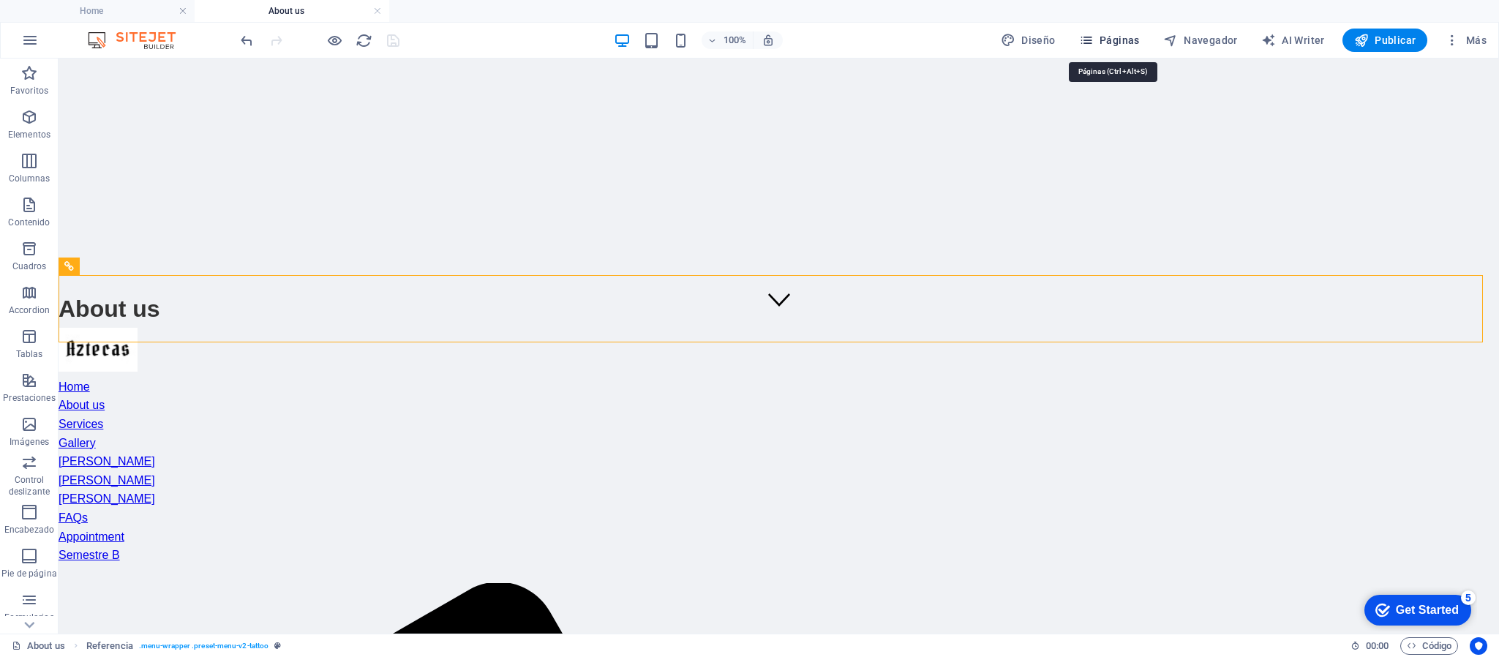
click at [1127, 40] on span "Páginas" at bounding box center [1109, 40] width 61 height 15
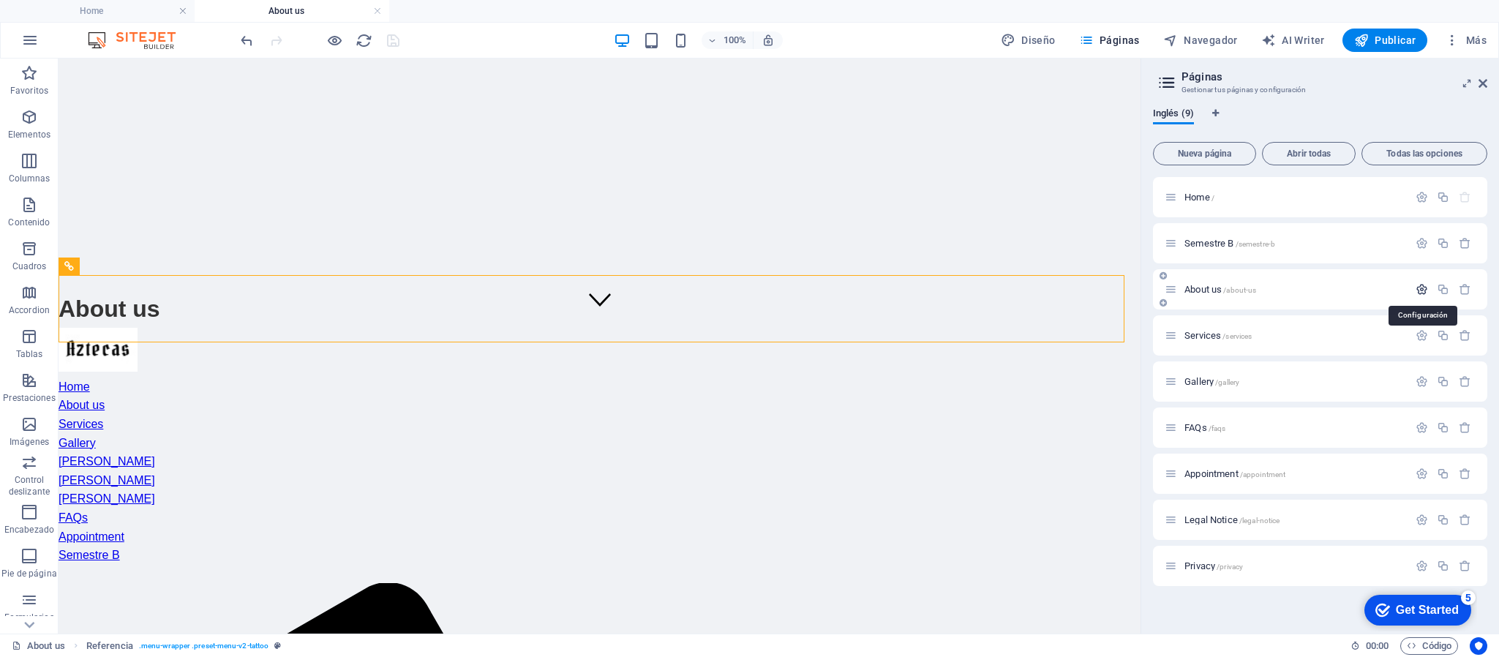
click at [1421, 290] on icon "button" at bounding box center [1422, 289] width 12 height 12
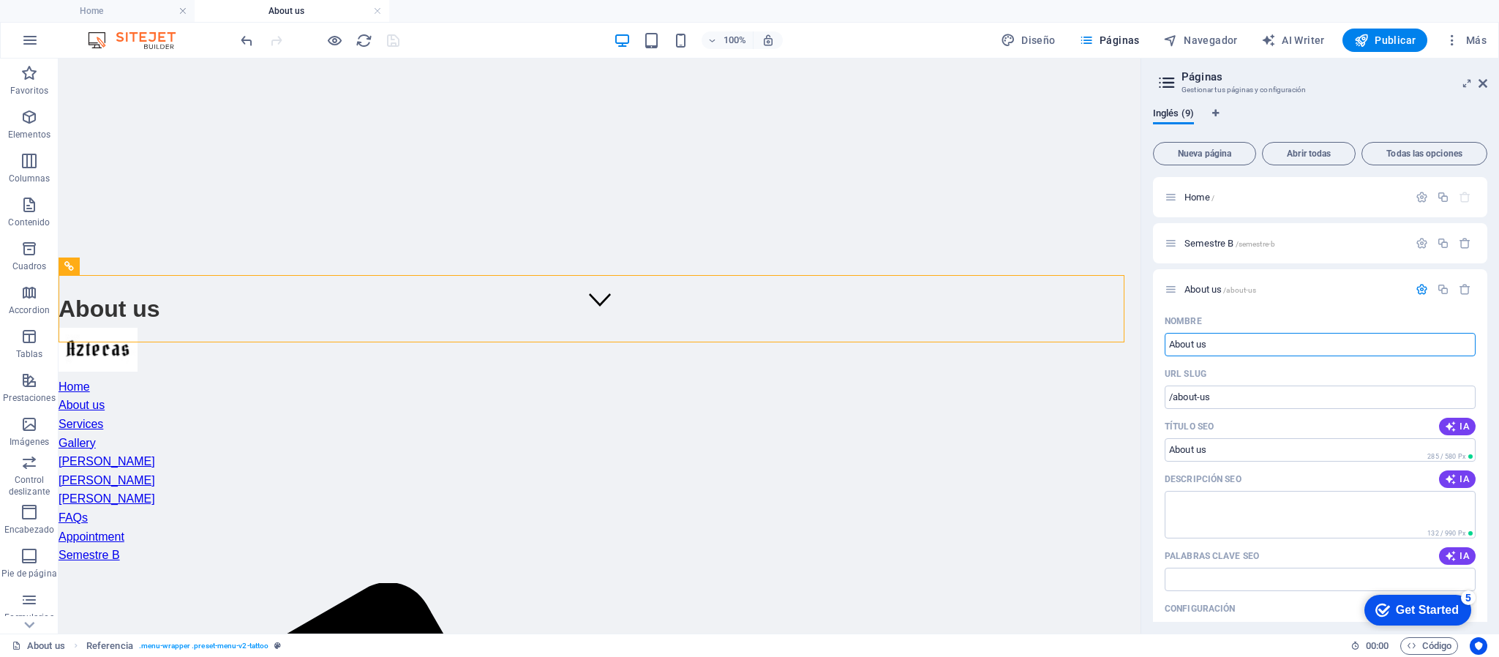
drag, startPoint x: 1291, startPoint y: 402, endPoint x: 1280, endPoint y: 386, distance: 19.5
type input "N"
type input "/n"
type input "N"
type input "Nómin"
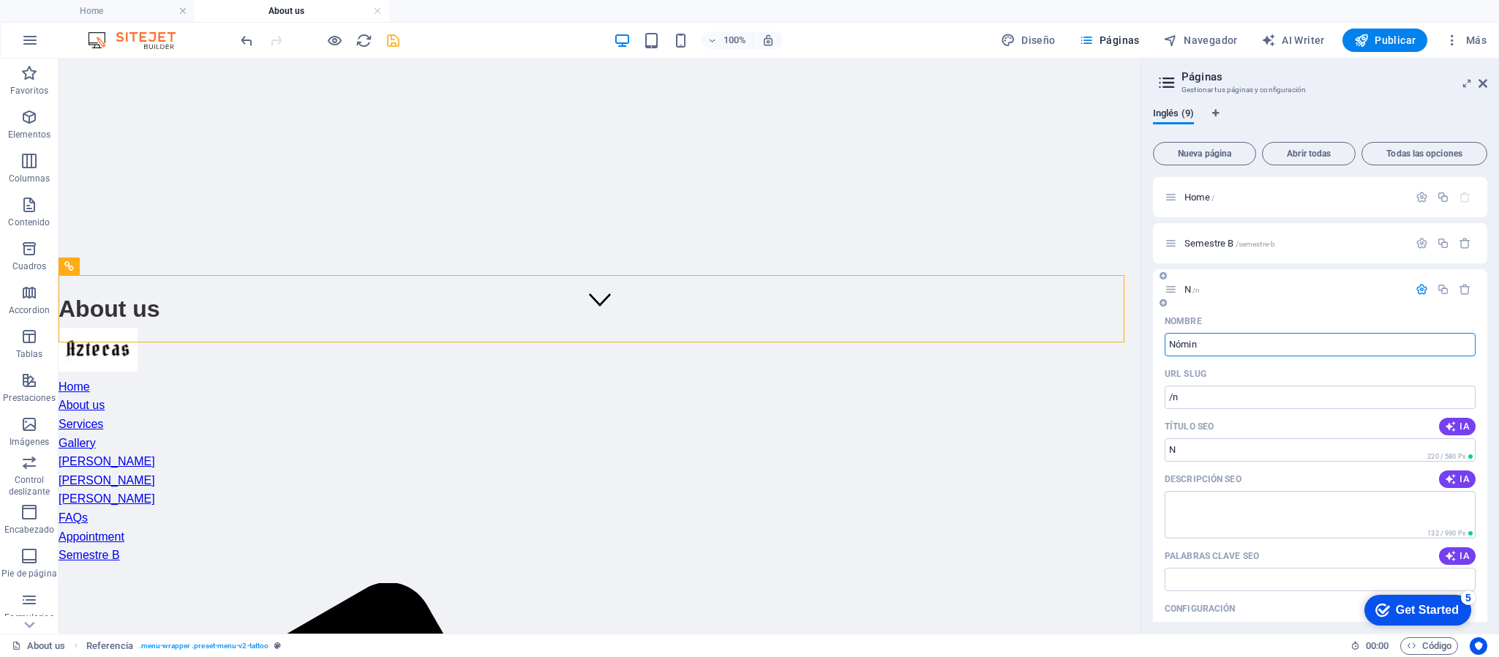
type input "/nomin"
type input "Nómin"
type input "Nómina"
type input "/nomina"
type input "Nómina"
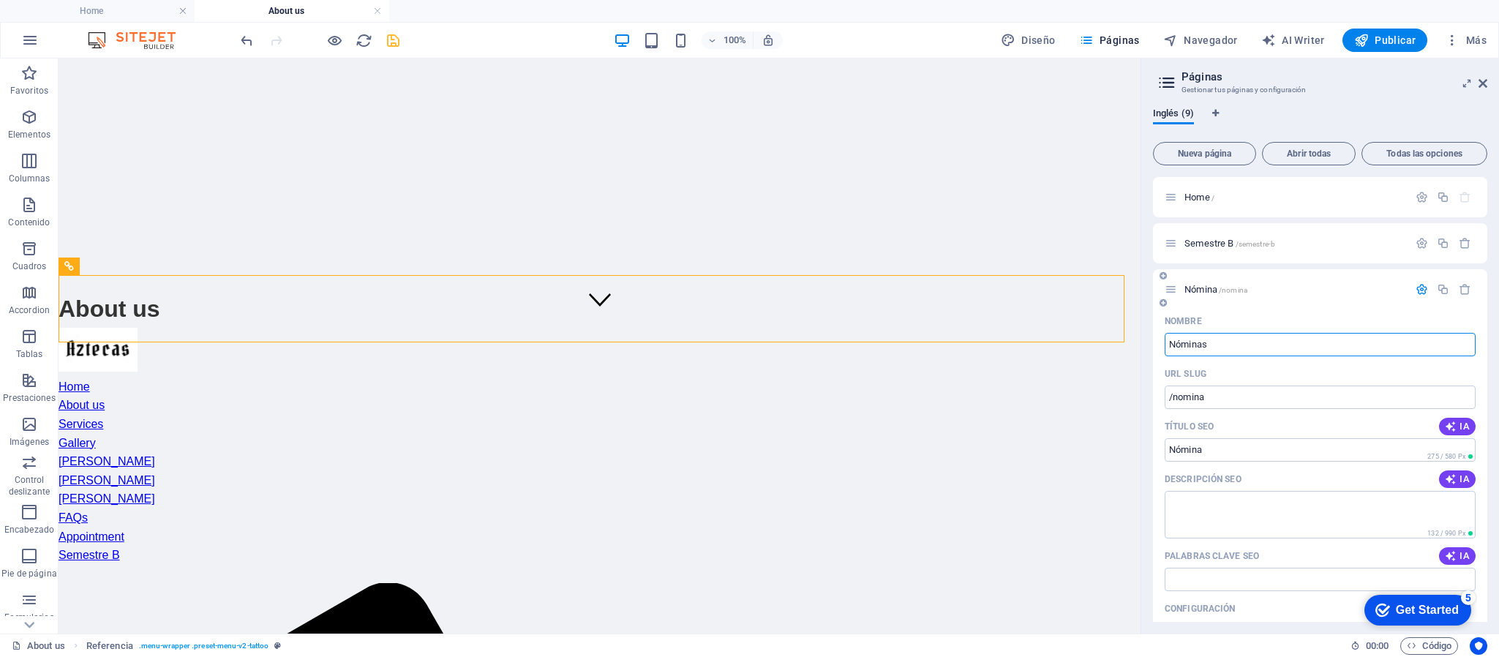
type input "Nóminas"
type input "/nominas"
type input "Nóminas"
click at [1386, 33] on span "Publicar" at bounding box center [1385, 40] width 62 height 15
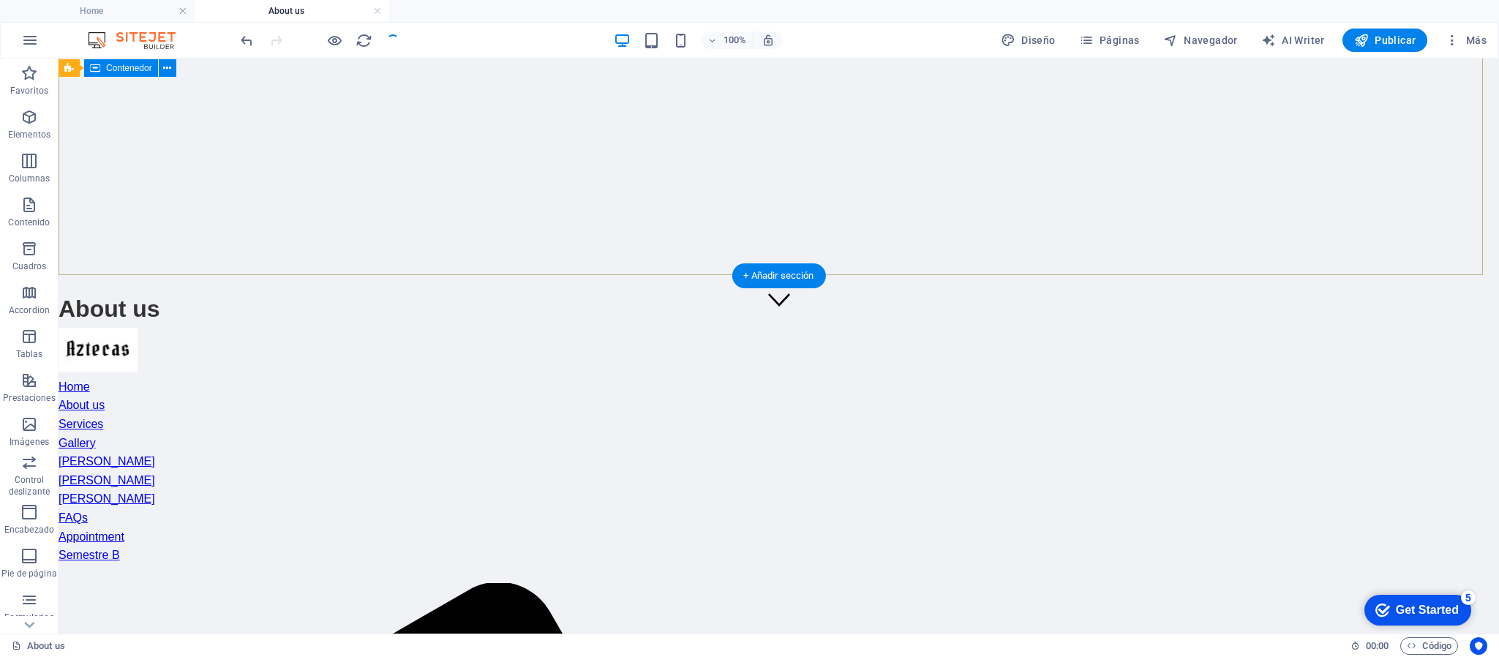
scroll to position [0, 0]
